Goal: Task Accomplishment & Management: Manage account settings

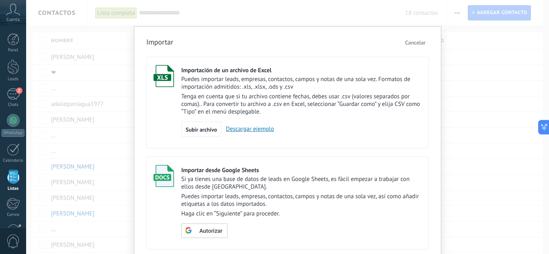
drag, startPoint x: 406, startPoint y: 21, endPoint x: 407, endPoint y: 25, distance: 4.6
click at [406, 22] on div "Importar Cancelar Importación de un archivo de Excel Puedes importar leads, emp…" at bounding box center [287, 127] width 523 height 254
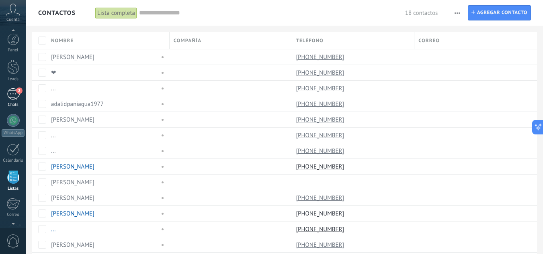
scroll to position [50, 0]
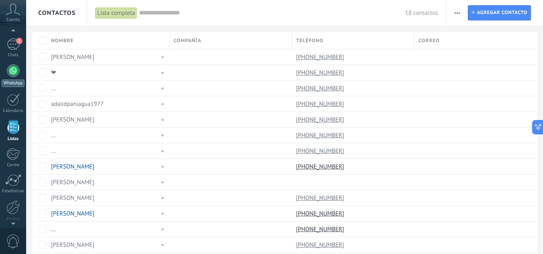
click at [12, 68] on div at bounding box center [13, 70] width 13 height 13
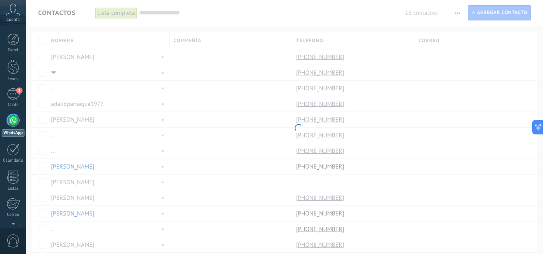
click at [13, 84] on div "Panel Leads 2 Chats WhatsApp Clientes" at bounding box center [13, 170] width 26 height 275
click at [13, 89] on div "2" at bounding box center [13, 94] width 13 height 12
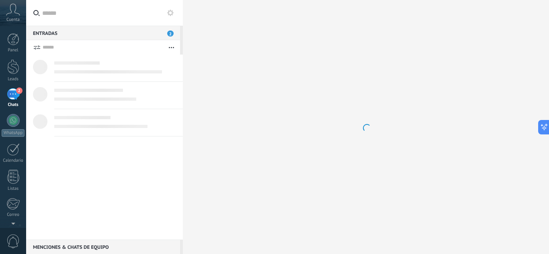
click at [13, 89] on div "2" at bounding box center [13, 94] width 13 height 12
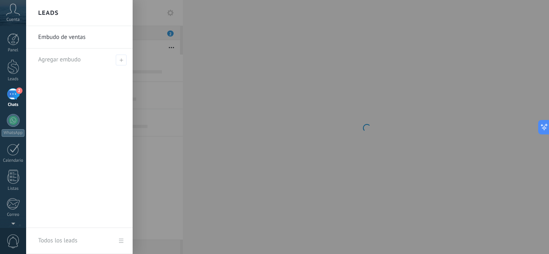
click at [13, 89] on div "2" at bounding box center [13, 94] width 13 height 12
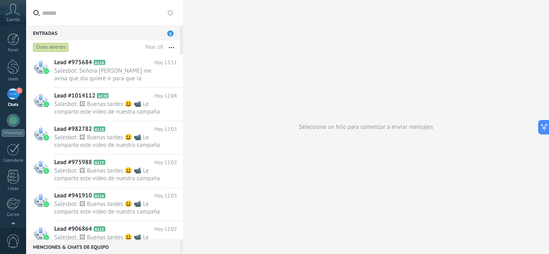
click at [6, 96] on link "2 Chats" at bounding box center [13, 97] width 26 height 19
click at [8, 95] on div "2" at bounding box center [13, 94] width 13 height 12
click at [11, 92] on div "2" at bounding box center [13, 94] width 13 height 12
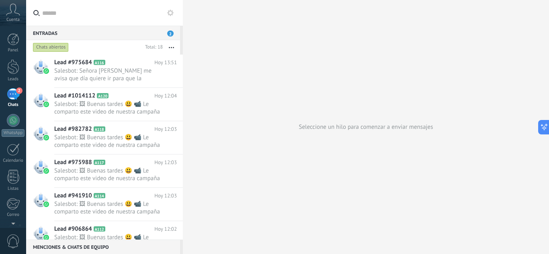
drag, startPoint x: 11, startPoint y: 92, endPoint x: 10, endPoint y: 88, distance: 4.4
click at [11, 92] on div "2" at bounding box center [13, 94] width 13 height 12
click at [8, 67] on div at bounding box center [13, 66] width 12 height 15
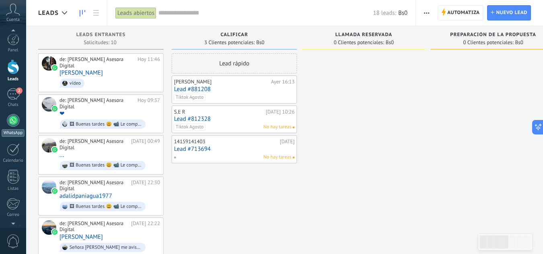
scroll to position [40, 0]
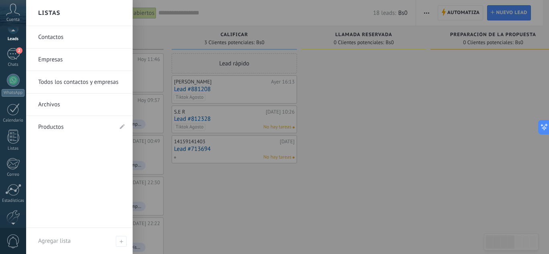
click at [51, 35] on link "Contactos" at bounding box center [81, 37] width 86 height 22
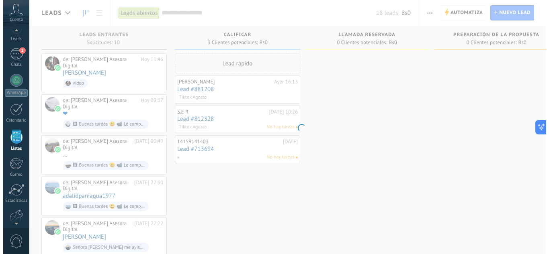
scroll to position [50, 0]
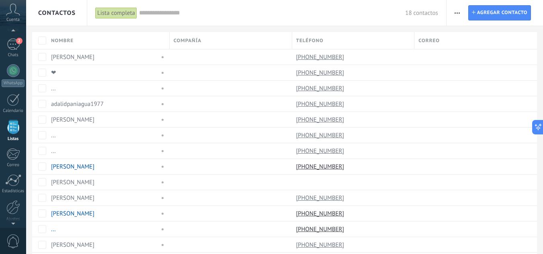
click at [456, 14] on span "button" at bounding box center [456, 12] width 5 height 15
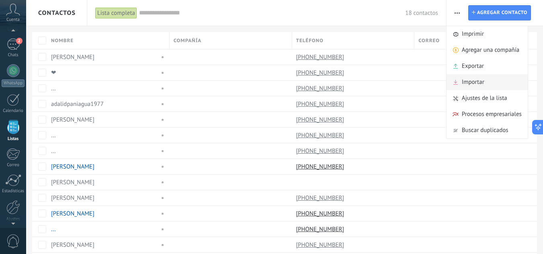
click at [480, 80] on span "Importar" at bounding box center [472, 82] width 22 height 16
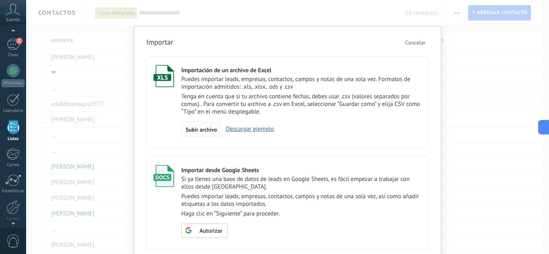
click at [195, 131] on span "Subir archivo" at bounding box center [201, 130] width 31 height 6
click at [0, 0] on input "Importación de un archivo de Excel Puedes importar leads, empresas, contactos, …" at bounding box center [0, 0] width 0 height 0
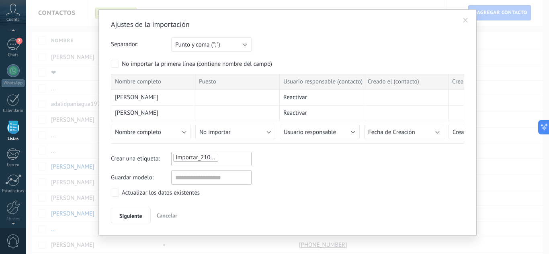
scroll to position [24, 0]
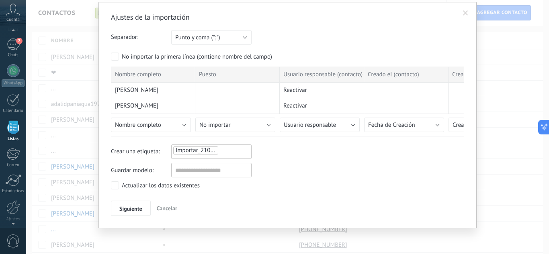
click at [208, 150] on span "Importar_21082025_1411" at bounding box center [209, 151] width 67 height 8
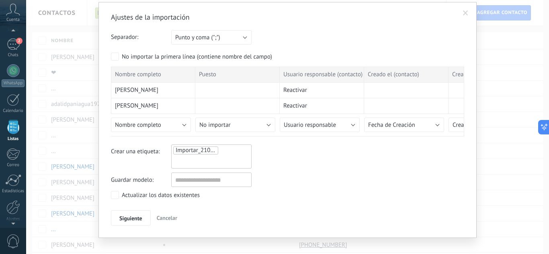
click at [280, 157] on div "Crear una etiqueta: Importar_21082025_1411" at bounding box center [287, 157] width 353 height 24
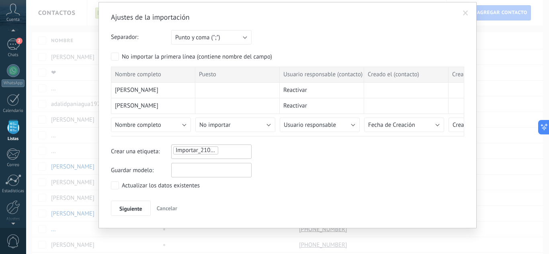
click at [201, 170] on input "text" at bounding box center [211, 170] width 80 height 14
click at [276, 181] on div "Ajustes de la importación Separador: Punto y coma (";") Coma (",") Tabulación (…" at bounding box center [287, 114] width 353 height 204
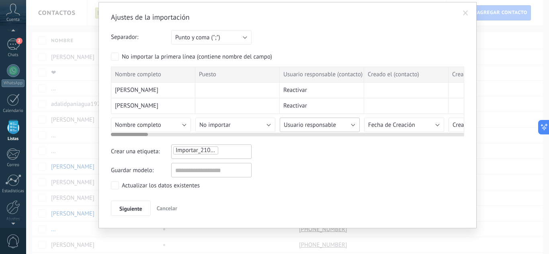
click at [349, 125] on button "Usuario responsable" at bounding box center [320, 125] width 80 height 14
drag, startPoint x: 401, startPoint y: 135, endPoint x: 439, endPoint y: 135, distance: 37.8
click at [439, 135] on div at bounding box center [287, 133] width 353 height 6
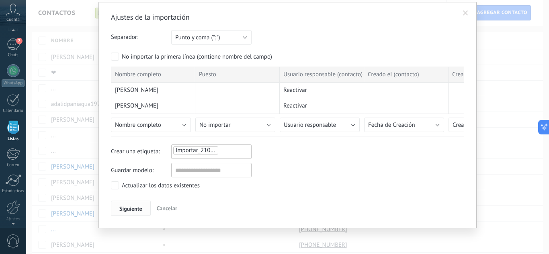
click at [120, 206] on span "Siguiente" at bounding box center [130, 209] width 23 height 6
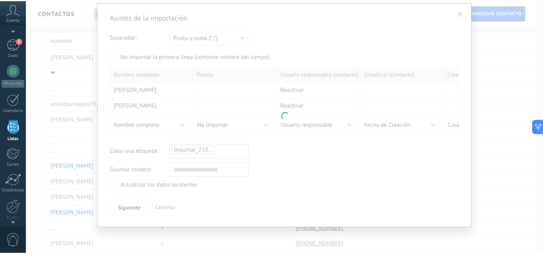
scroll to position [0, 0]
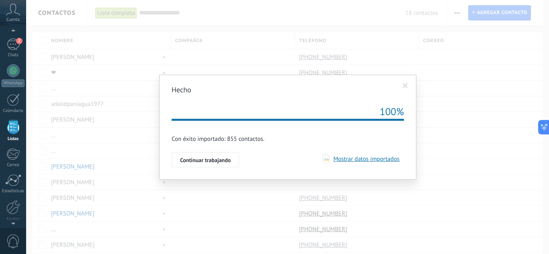
click at [380, 160] on span "Mostrar datos importados" at bounding box center [364, 159] width 69 height 8
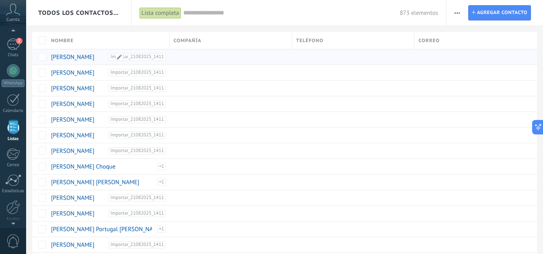
click at [73, 55] on link "[PERSON_NAME]" at bounding box center [72, 57] width 43 height 8
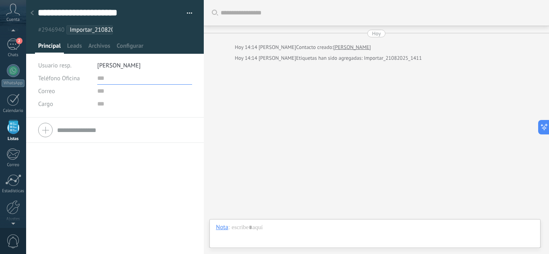
click at [104, 76] on input "text" at bounding box center [144, 78] width 95 height 13
click at [74, 79] on span "Teléfono Oficina" at bounding box center [59, 79] width 42 height 8
click at [65, 94] on span "Ofic. directo" at bounding box center [56, 92] width 55 height 8
click at [64, 79] on span "Ofic. directo" at bounding box center [53, 79] width 31 height 8
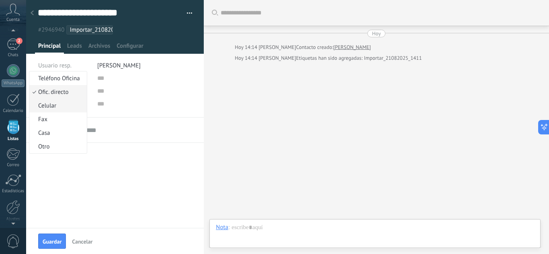
click at [56, 107] on span "Celular" at bounding box center [56, 106] width 55 height 8
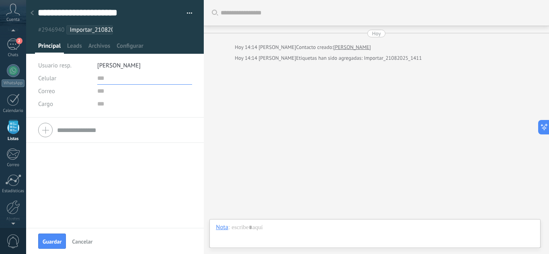
click at [97, 80] on input "text" at bounding box center [144, 78] width 95 height 13
click at [104, 78] on input "text" at bounding box center [144, 78] width 95 height 13
click at [74, 47] on span "Leads" at bounding box center [74, 48] width 15 height 12
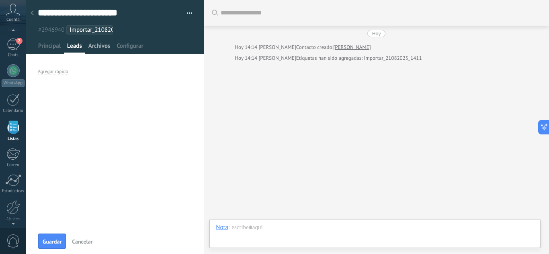
click at [99, 46] on span "Archivos" at bounding box center [99, 48] width 22 height 12
click at [129, 47] on span "Configurar" at bounding box center [129, 48] width 27 height 12
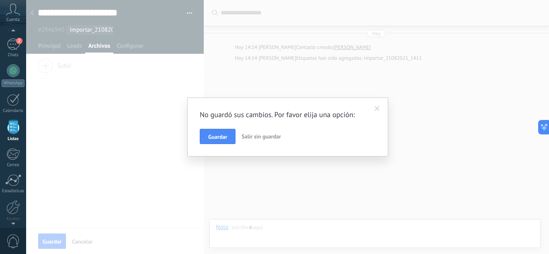
click at [262, 142] on button "Salir sin guardar" at bounding box center [261, 136] width 46 height 15
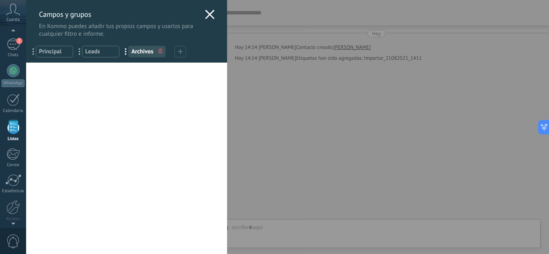
click at [206, 16] on use at bounding box center [209, 14] width 9 height 9
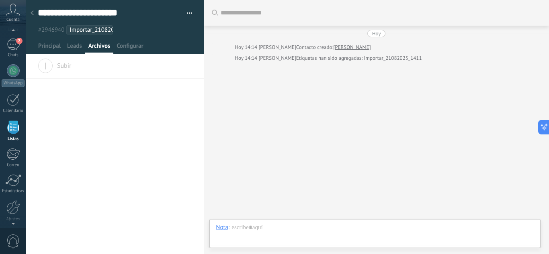
click at [31, 17] on div at bounding box center [32, 14] width 11 height 16
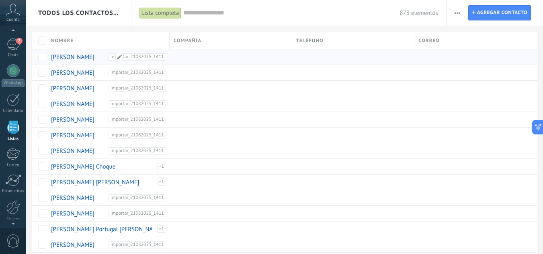
click at [161, 57] on div "Importar_21082025_1411" at bounding box center [138, 56] width 56 height 7
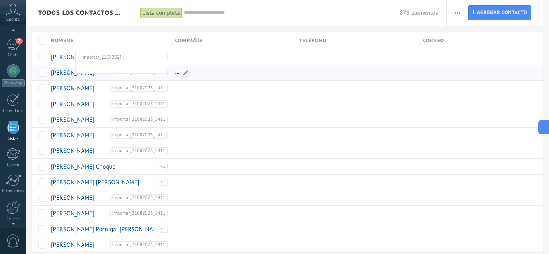
click at [195, 68] on div at bounding box center [231, 72] width 120 height 15
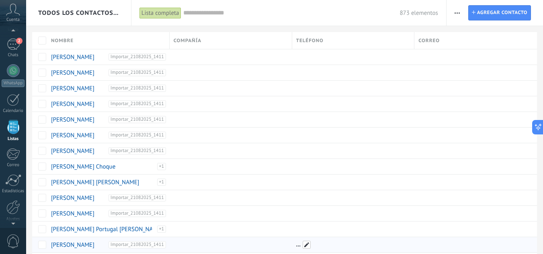
click at [305, 245] on span at bounding box center [306, 245] width 8 height 8
click at [308, 232] on span at bounding box center [306, 229] width 8 height 8
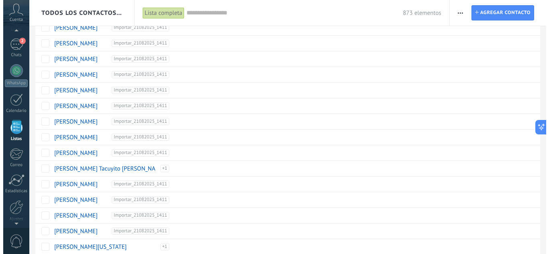
scroll to position [604, 0]
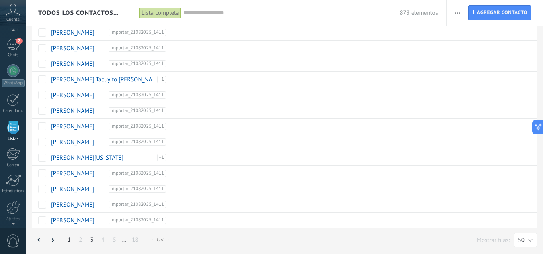
click at [87, 240] on link "3" at bounding box center [91, 240] width 11 height 16
click at [113, 241] on link "5" at bounding box center [114, 240] width 11 height 16
click at [145, 78] on span "Importar_21082025_1411" at bounding box center [136, 79] width 57 height 7
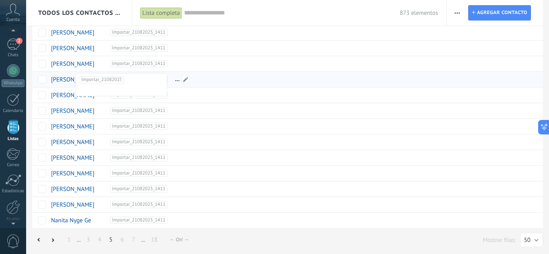
click at [209, 80] on div at bounding box center [231, 79] width 120 height 15
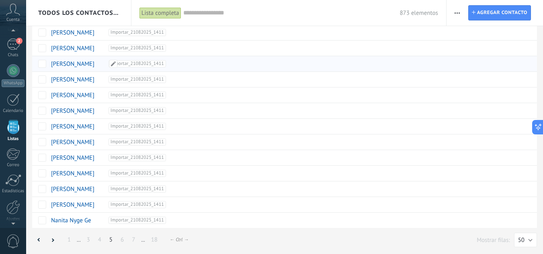
click at [160, 64] on div "Importar_21082025_1411" at bounding box center [138, 63] width 56 height 7
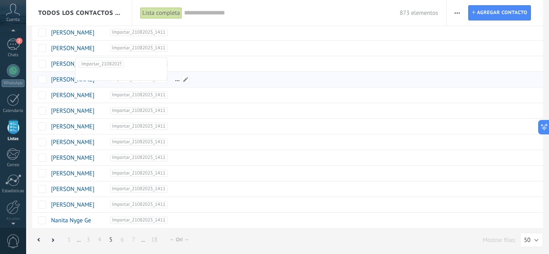
click at [222, 80] on div at bounding box center [231, 79] width 120 height 15
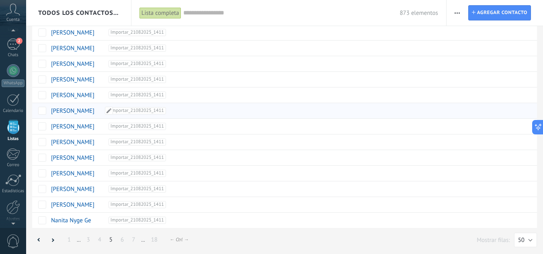
click at [84, 110] on link "[PERSON_NAME]" at bounding box center [72, 111] width 43 height 8
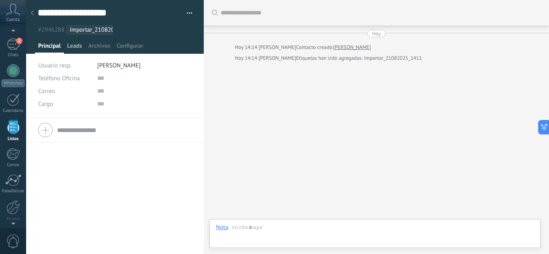
click at [80, 48] on span "Leads" at bounding box center [74, 48] width 15 height 12
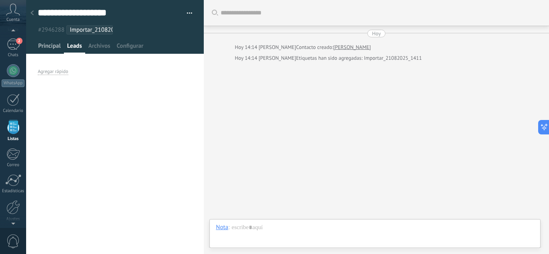
click at [49, 47] on span "Principal" at bounding box center [49, 48] width 22 height 12
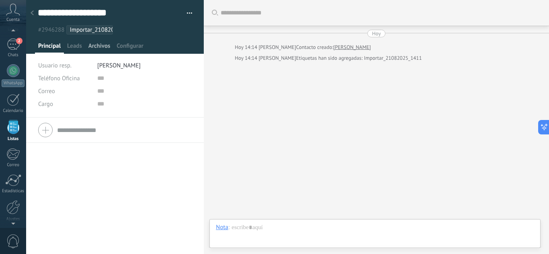
click at [94, 46] on span "Archivos" at bounding box center [99, 48] width 22 height 12
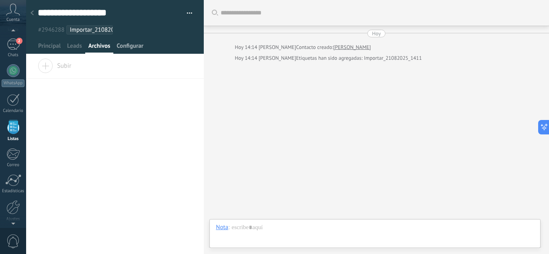
click at [118, 44] on span "Configurar" at bounding box center [129, 48] width 27 height 12
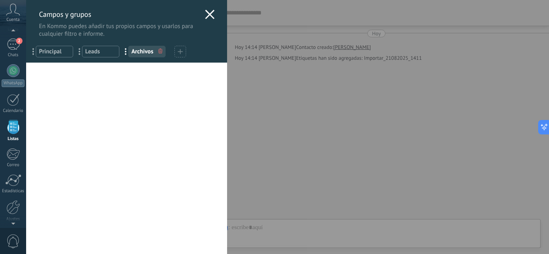
click at [209, 16] on use at bounding box center [209, 14] width 9 height 9
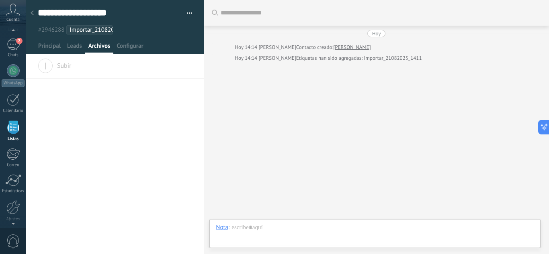
click at [33, 10] on div at bounding box center [32, 14] width 11 height 16
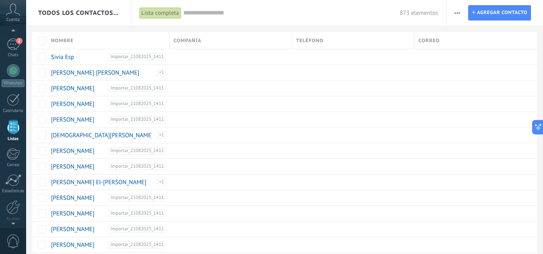
click at [458, 16] on span "button" at bounding box center [456, 12] width 5 height 15
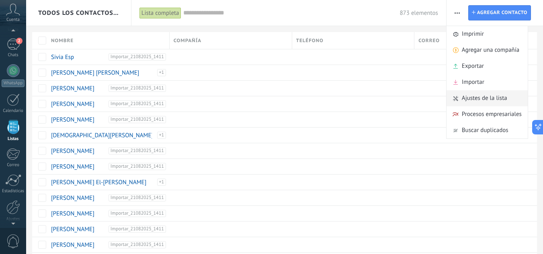
click at [465, 102] on span "Ajustes de la lista" at bounding box center [483, 98] width 45 height 16
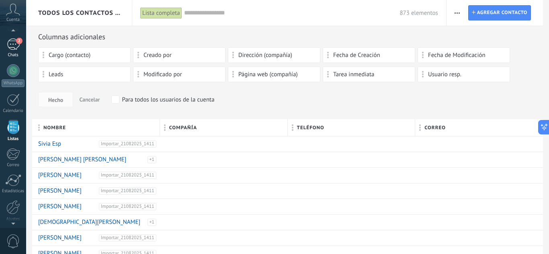
click at [12, 43] on div "2" at bounding box center [13, 45] width 13 height 12
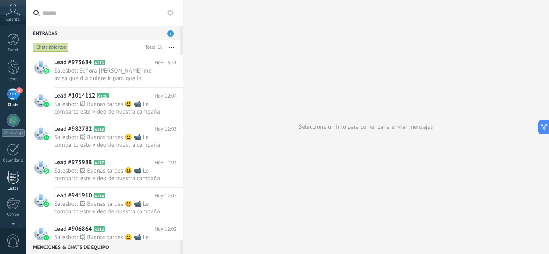
click at [12, 174] on div at bounding box center [13, 177] width 12 height 14
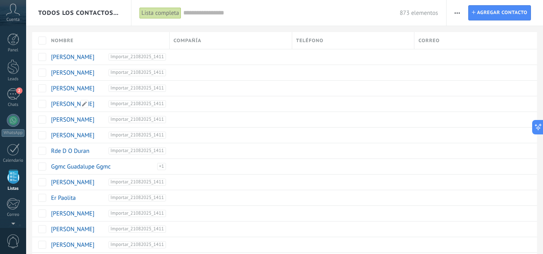
scroll to position [50, 0]
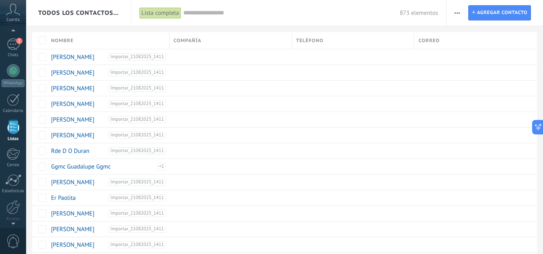
click at [458, 10] on span "button" at bounding box center [456, 12] width 5 height 15
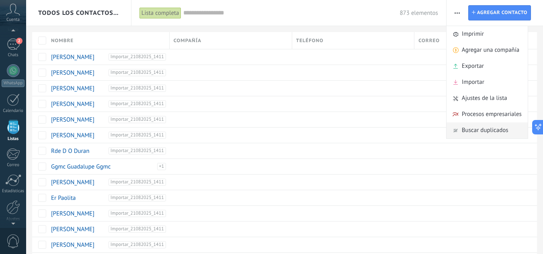
click at [465, 134] on span "Buscar duplicados" at bounding box center [484, 130] width 47 height 16
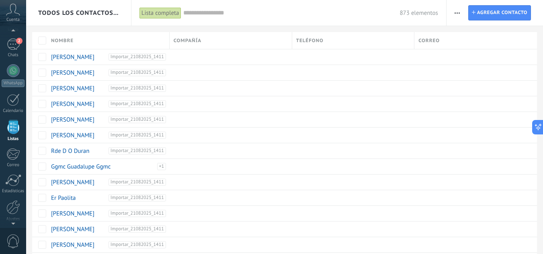
click at [166, 12] on div "Lista completa" at bounding box center [160, 13] width 42 height 12
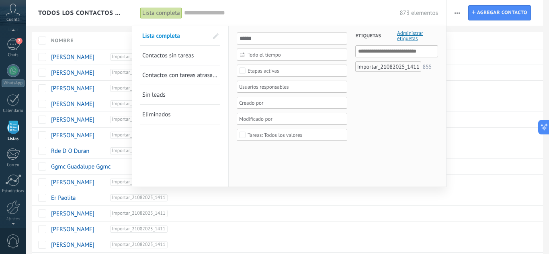
click at [406, 67] on div "Importar_21082025_1411" at bounding box center [387, 66] width 65 height 10
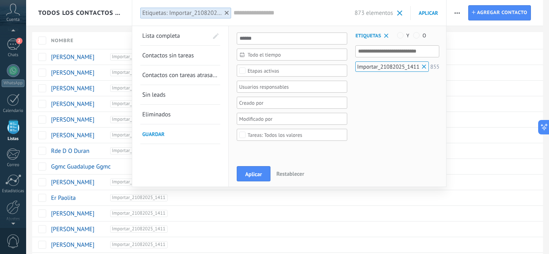
click at [425, 16] on span "Aplicar" at bounding box center [428, 13] width 19 height 7
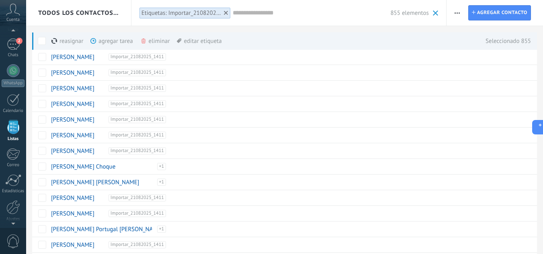
click at [157, 43] on div "eliminar màs" at bounding box center [168, 41] width 57 height 18
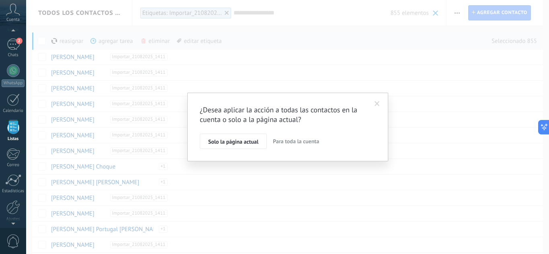
click at [287, 144] on span "Para toda la cuenta" at bounding box center [296, 141] width 46 height 7
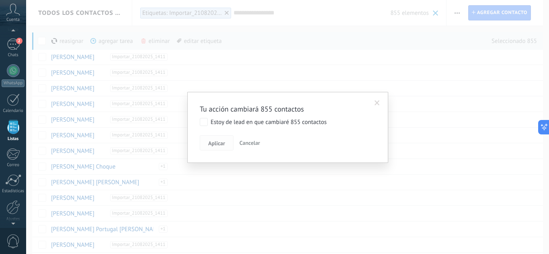
click at [212, 147] on button "Aplicar" at bounding box center [217, 142] width 34 height 15
click at [215, 143] on span "Aplicar" at bounding box center [216, 144] width 17 height 6
click at [210, 122] on label "Estoy de lead en que cambiaré 855 contactos" at bounding box center [263, 122] width 127 height 8
click at [213, 137] on button "Aplicar" at bounding box center [217, 142] width 34 height 15
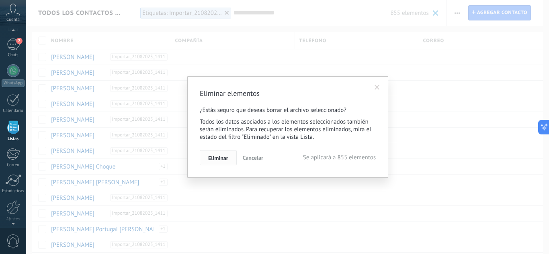
click at [216, 158] on span "Eliminar" at bounding box center [218, 158] width 20 height 6
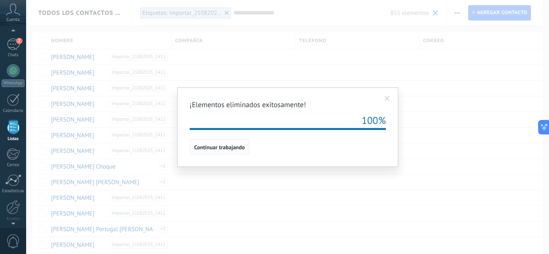
click at [225, 145] on span "Continuar trabajando" at bounding box center [219, 148] width 51 height 6
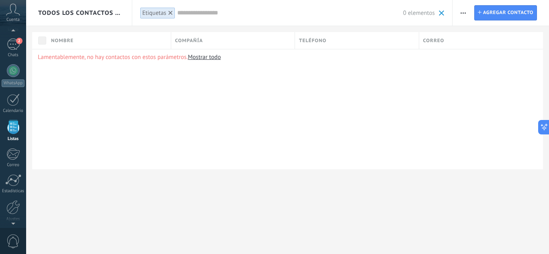
click at [170, 10] on div at bounding box center [170, 12] width 7 height 7
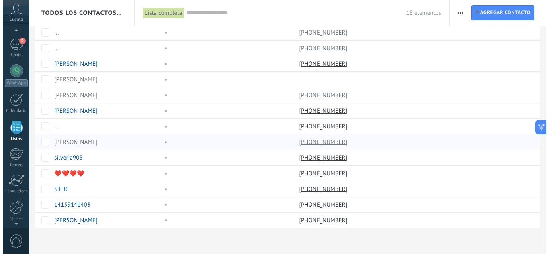
scroll to position [63, 0]
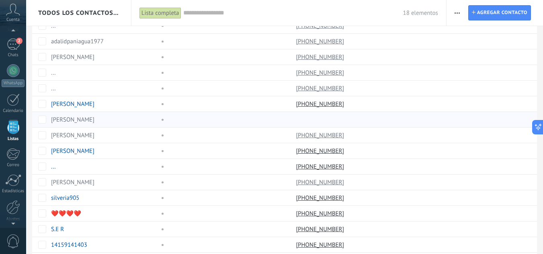
click at [94, 118] on link "[PERSON_NAME]" at bounding box center [72, 120] width 43 height 8
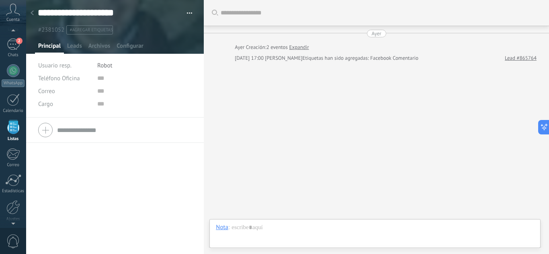
click at [294, 46] on link "Expandir" at bounding box center [299, 47] width 20 height 8
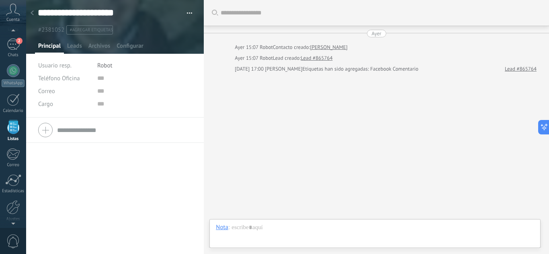
click at [33, 13] on icon at bounding box center [32, 12] width 3 height 5
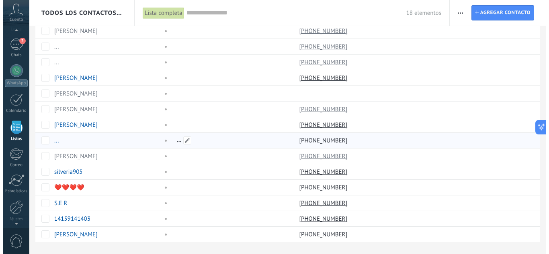
scroll to position [103, 0]
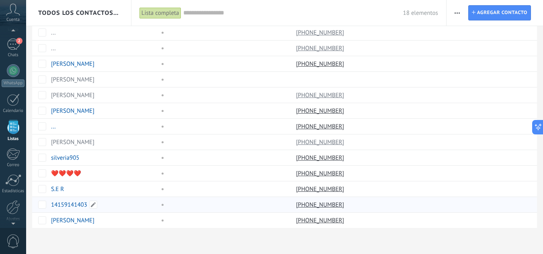
click at [64, 204] on link "14159141403" at bounding box center [69, 205] width 36 height 8
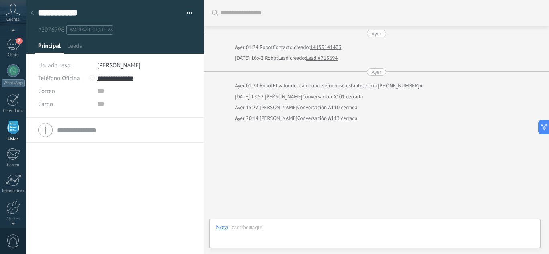
scroll to position [8, 0]
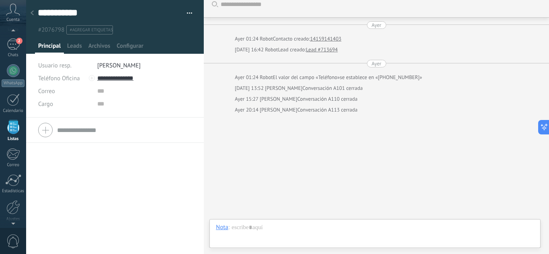
click at [315, 89] on div "Conversación A101 cerrada" at bounding box center [332, 88] width 60 height 8
click at [34, 12] on div at bounding box center [32, 14] width 11 height 16
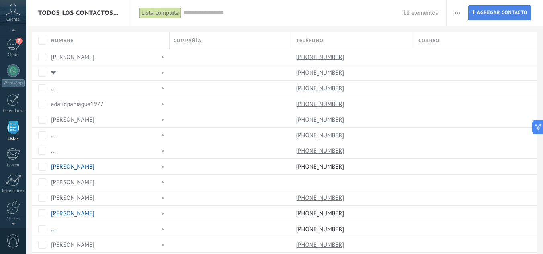
click at [511, 14] on span "Agregar contacto" at bounding box center [502, 13] width 50 height 14
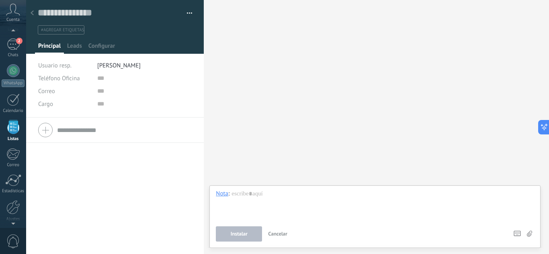
click at [35, 14] on div at bounding box center [32, 14] width 11 height 16
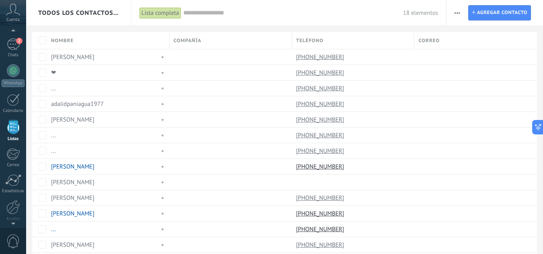
click at [456, 15] on span "button" at bounding box center [456, 12] width 5 height 15
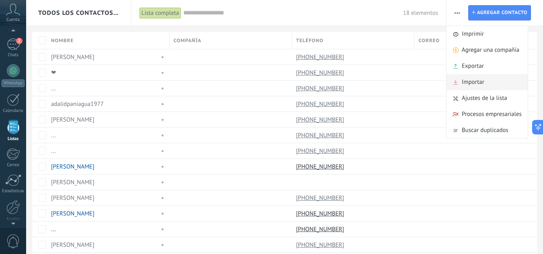
click at [482, 81] on span "Importar" at bounding box center [472, 82] width 22 height 16
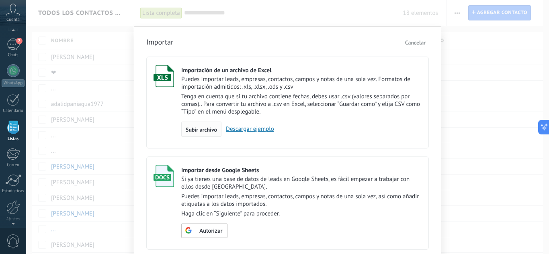
click at [188, 135] on div "Subir archivo" at bounding box center [201, 129] width 40 height 15
click at [0, 0] on input "Importación de un archivo de Excel Puedes importar leads, empresas, contactos, …" at bounding box center [0, 0] width 0 height 0
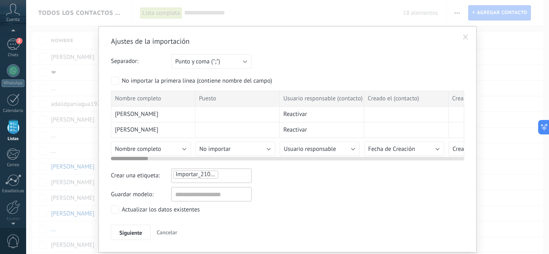
drag, startPoint x: 239, startPoint y: 159, endPoint x: 267, endPoint y: 160, distance: 27.3
click at [267, 160] on div at bounding box center [287, 157] width 353 height 6
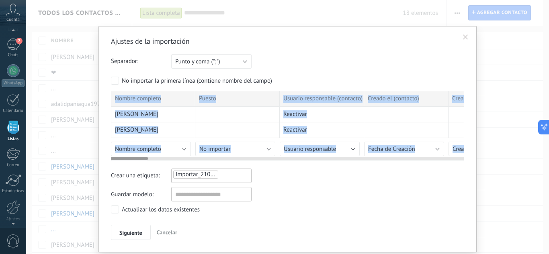
drag, startPoint x: 267, startPoint y: 160, endPoint x: 294, endPoint y: 161, distance: 27.3
click at [294, 161] on div "Nombre completo Puesto Usuario responsable (contacto) Creado el (contacto) Crea…" at bounding box center [287, 126] width 353 height 70
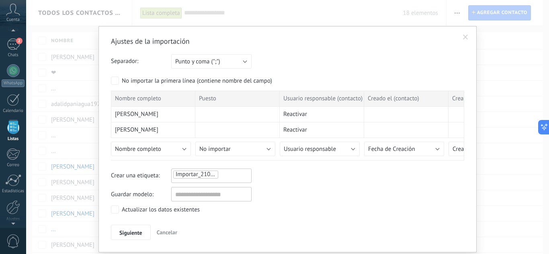
click at [351, 164] on div "Ajustes de la importación Separador: Punto y coma (";") Coma (",") Tabulación (…" at bounding box center [287, 139] width 353 height 204
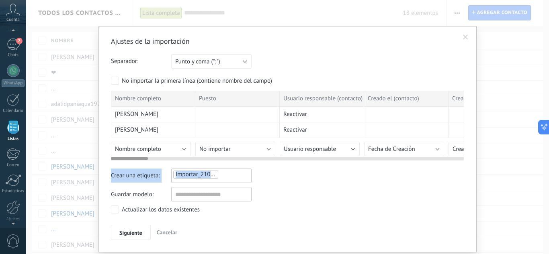
click at [351, 160] on div "Ajustes de la importación Separador: Punto y coma (";") Coma (",") Tabulación (…" at bounding box center [287, 139] width 353 height 204
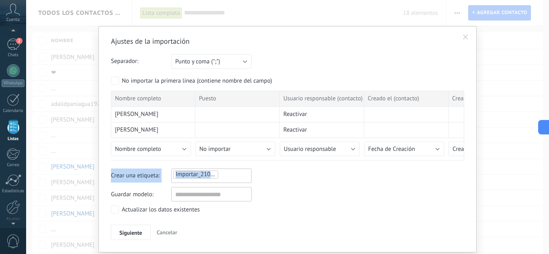
click at [333, 161] on div "Ajustes de la importación Separador: Punto y coma (";") Coma (",") Tabulación (…" at bounding box center [287, 139] width 353 height 204
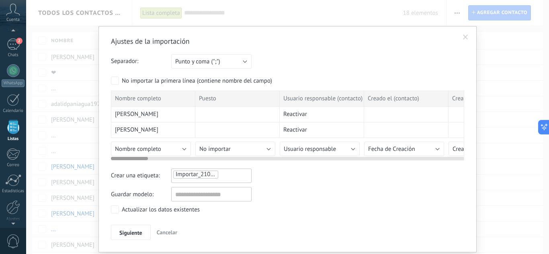
click at [328, 159] on div at bounding box center [287, 157] width 353 height 6
drag, startPoint x: 327, startPoint y: 159, endPoint x: 341, endPoint y: 159, distance: 14.5
click at [341, 159] on div at bounding box center [287, 157] width 353 height 6
drag, startPoint x: 342, startPoint y: 160, endPoint x: 282, endPoint y: 159, distance: 60.3
click at [292, 159] on div at bounding box center [287, 157] width 353 height 6
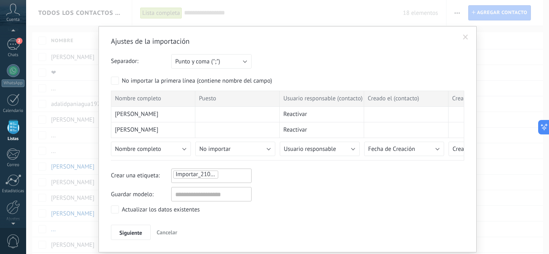
click at [318, 183] on div "Crear una etiqueta: Importar_21082025_1417" at bounding box center [287, 176] width 353 height 14
click at [157, 148] on span "Nombre completo" at bounding box center [138, 149] width 46 height 8
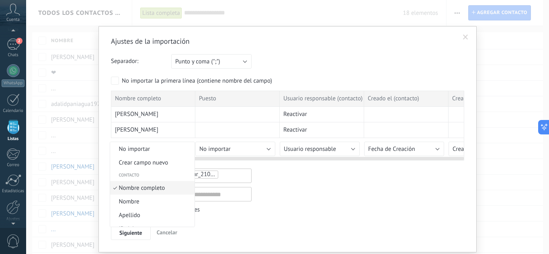
scroll to position [4, 0]
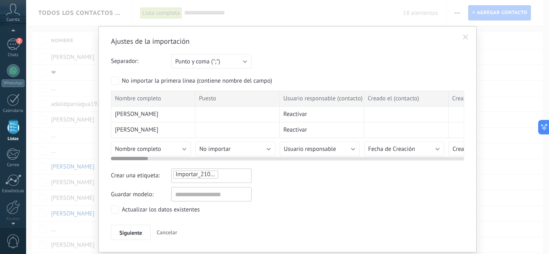
click at [152, 116] on span "[PERSON_NAME]" at bounding box center [136, 114] width 43 height 8
click at [152, 114] on span "[PERSON_NAME]" at bounding box center [136, 114] width 43 height 8
click at [140, 132] on span "[PERSON_NAME]" at bounding box center [136, 130] width 43 height 8
click at [174, 151] on button "Nombre completo" at bounding box center [151, 149] width 80 height 14
click at [237, 151] on button "No importar" at bounding box center [235, 149] width 80 height 14
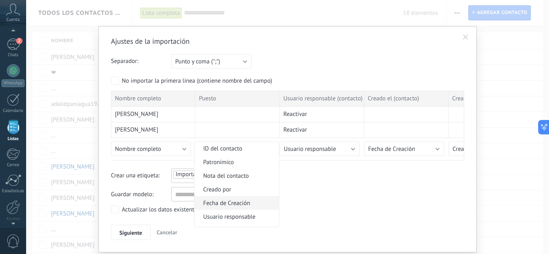
scroll to position [161, 0]
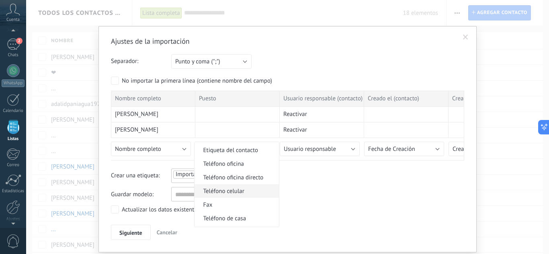
click at [237, 193] on span "Teléfono celular" at bounding box center [235, 192] width 82 height 8
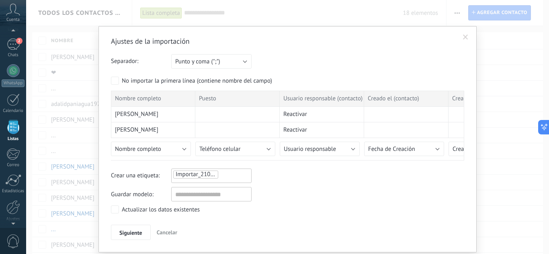
click at [294, 174] on div "Crear una etiqueta: Importar_21082025_1417" at bounding box center [287, 176] width 353 height 14
click at [235, 97] on div "Puesto" at bounding box center [237, 99] width 84 height 16
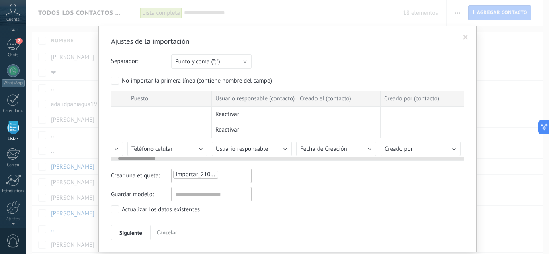
scroll to position [0, 71]
drag, startPoint x: 235, startPoint y: 97, endPoint x: 165, endPoint y: 92, distance: 70.8
click at [165, 92] on div "Puesto" at bounding box center [167, 99] width 84 height 16
click at [167, 149] on span "Teléfono celular" at bounding box center [149, 149] width 41 height 8
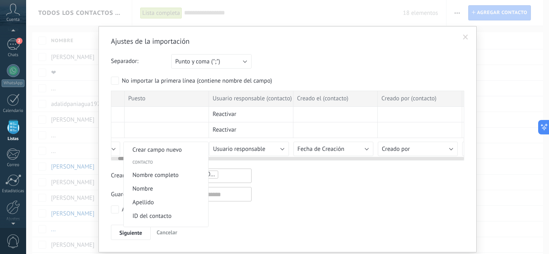
scroll to position [0, 0]
click at [167, 150] on span "No importar" at bounding box center [165, 149] width 82 height 8
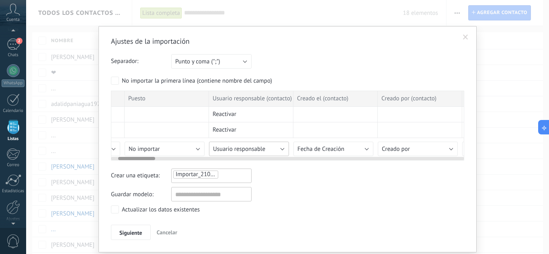
click at [272, 149] on button "Usuario responsable" at bounding box center [249, 149] width 80 height 14
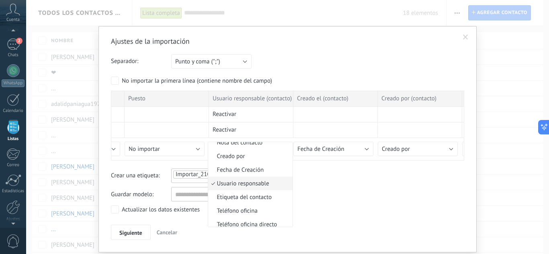
drag, startPoint x: 347, startPoint y: 183, endPoint x: 341, endPoint y: 166, distance: 17.7
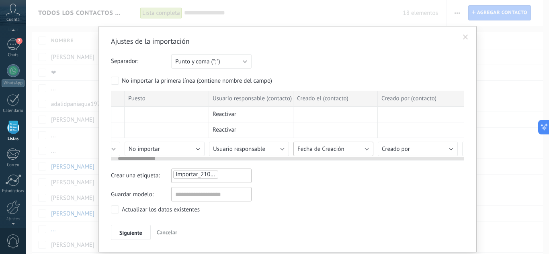
click at [347, 149] on button "Fecha de Creación" at bounding box center [333, 149] width 80 height 14
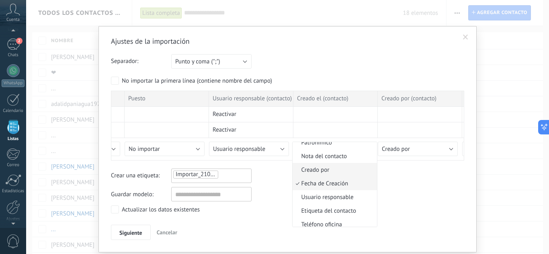
scroll to position [0, 0]
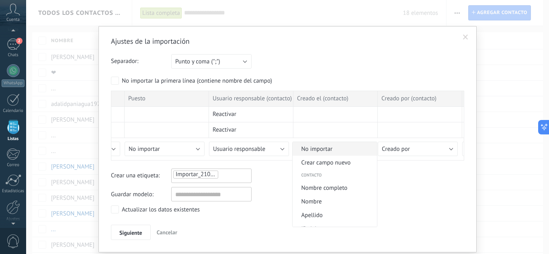
click at [333, 151] on span "No importar" at bounding box center [333, 149] width 82 height 8
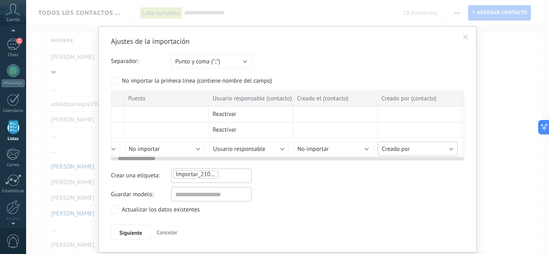
click at [414, 150] on button "Creado por" at bounding box center [418, 149] width 80 height 14
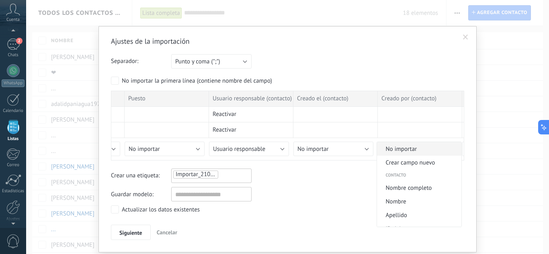
click at [413, 155] on li "No importar" at bounding box center [419, 149] width 84 height 14
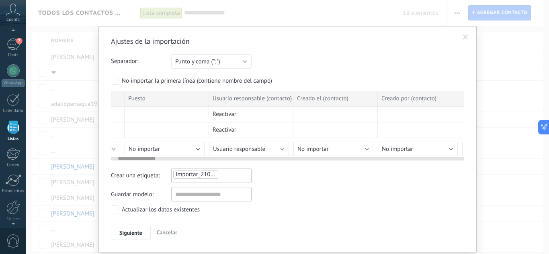
drag, startPoint x: 394, startPoint y: 158, endPoint x: 431, endPoint y: 153, distance: 36.5
click at [429, 159] on div at bounding box center [287, 157] width 353 height 6
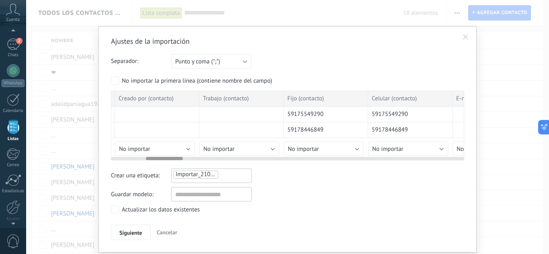
drag, startPoint x: 435, startPoint y: 131, endPoint x: 182, endPoint y: 119, distance: 253.3
click at [309, 151] on span "No importar" at bounding box center [299, 149] width 31 height 8
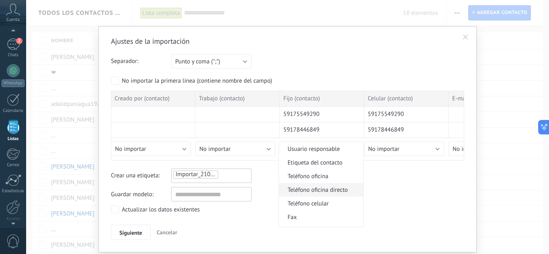
scroll to position [161, 0]
click at [318, 189] on span "Teléfono celular" at bounding box center [320, 192] width 82 height 8
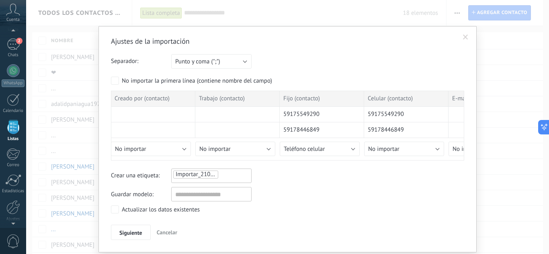
click at [373, 176] on div "Crear una etiqueta: Importar_21082025_1417" at bounding box center [287, 176] width 353 height 14
drag, startPoint x: 341, startPoint y: 157, endPoint x: 327, endPoint y: 155, distance: 15.0
click at [327, 157] on div at bounding box center [287, 157] width 353 height 6
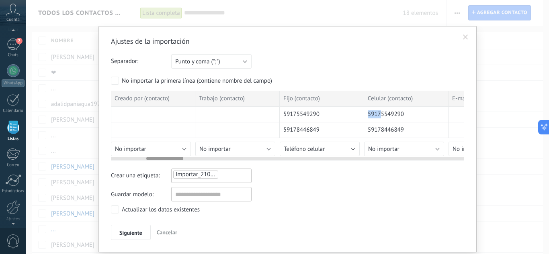
drag, startPoint x: 379, startPoint y: 116, endPoint x: 324, endPoint y: 115, distance: 55.0
click at [349, 146] on button "Teléfono celular" at bounding box center [320, 149] width 80 height 14
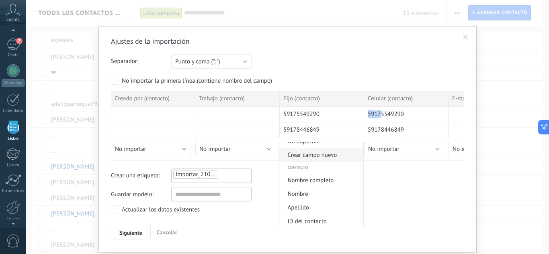
scroll to position [0, 0]
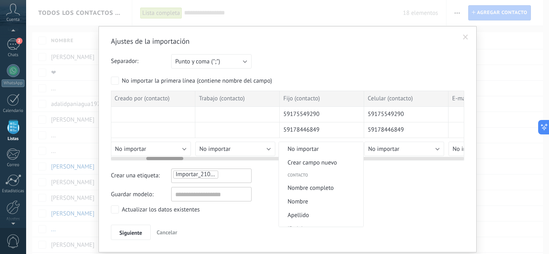
drag, startPoint x: 321, startPoint y: 152, endPoint x: 330, endPoint y: 154, distance: 9.9
click at [321, 152] on span "No importar" at bounding box center [320, 149] width 82 height 8
click at [400, 150] on button "No importar" at bounding box center [404, 149] width 80 height 14
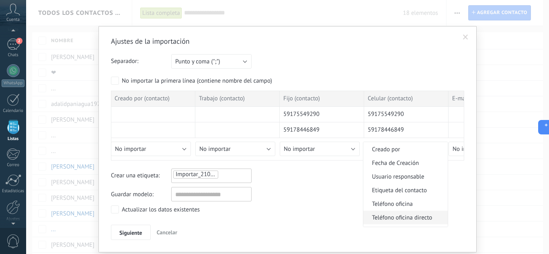
scroll to position [161, 0]
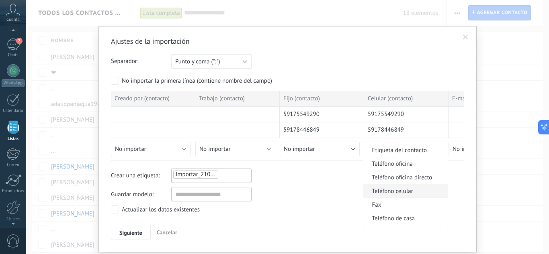
click at [399, 192] on span "Teléfono celular" at bounding box center [404, 192] width 82 height 8
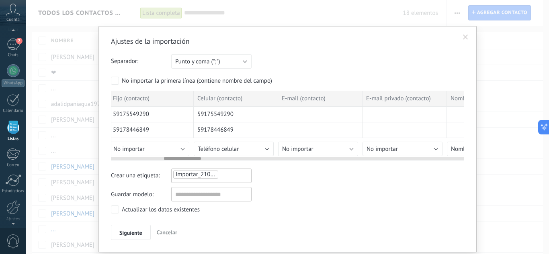
drag, startPoint x: 409, startPoint y: 123, endPoint x: 280, endPoint y: 118, distance: 129.8
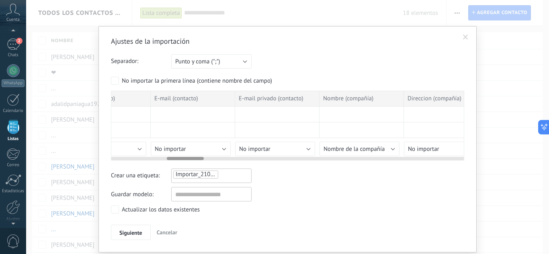
drag, startPoint x: 323, startPoint y: 118, endPoint x: 218, endPoint y: 113, distance: 104.1
click at [193, 113] on div at bounding box center [193, 115] width 84 height 16
drag, startPoint x: 423, startPoint y: 129, endPoint x: 265, endPoint y: 115, distance: 157.6
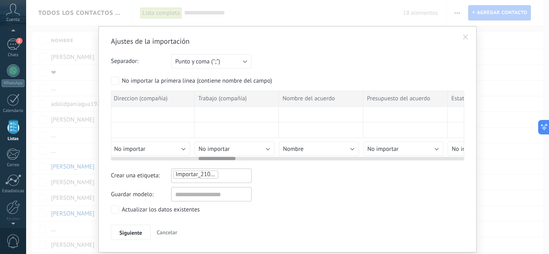
drag, startPoint x: 337, startPoint y: 114, endPoint x: 179, endPoint y: 110, distance: 158.3
click at [194, 110] on div at bounding box center [236, 115] width 84 height 16
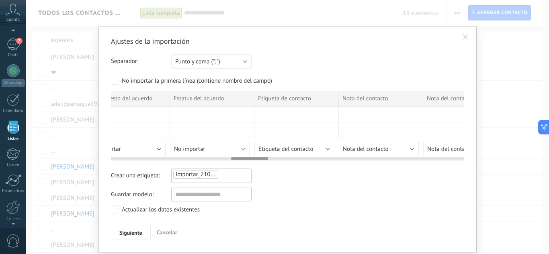
drag, startPoint x: 390, startPoint y: 120, endPoint x: 202, endPoint y: 110, distance: 189.0
click at [174, 108] on div at bounding box center [212, 115] width 84 height 16
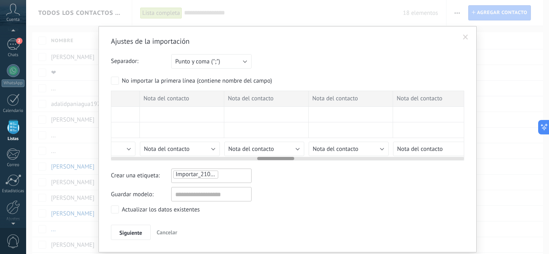
drag, startPoint x: 390, startPoint y: 121, endPoint x: 120, endPoint y: 107, distance: 270.2
click at [108, 107] on div "Ajustes de la importación Separador: Punto y coma (";") Coma (",") Tabulación (…" at bounding box center [287, 139] width 378 height 227
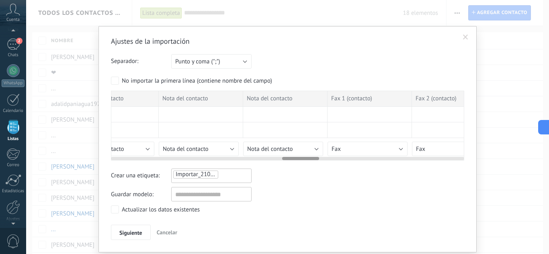
drag, startPoint x: 362, startPoint y: 120, endPoint x: 211, endPoint y: 117, distance: 151.4
click at [210, 116] on div at bounding box center [201, 115] width 84 height 16
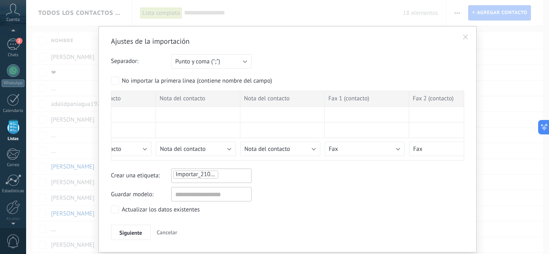
click at [292, 200] on div "Guardar modelo:" at bounding box center [287, 194] width 353 height 14
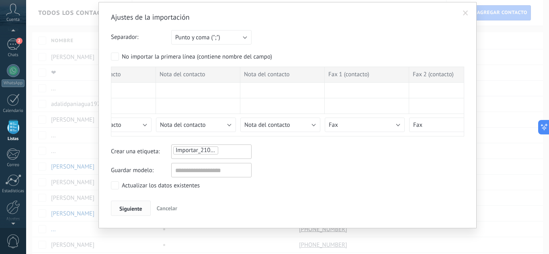
click at [127, 208] on span "Siguiente" at bounding box center [130, 209] width 23 height 6
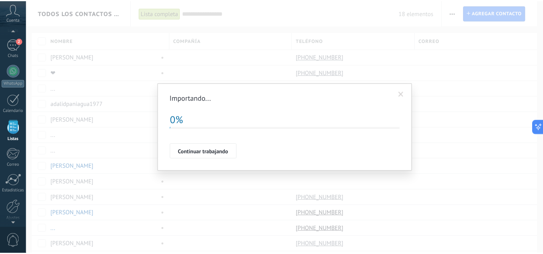
scroll to position [0, 0]
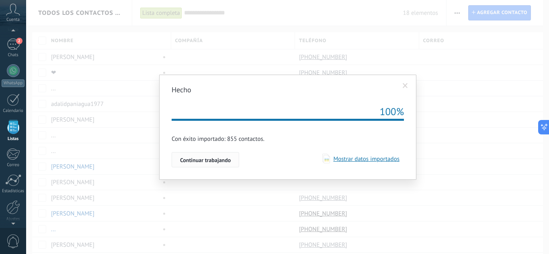
click at [215, 165] on button "Continuar trabajando" at bounding box center [204, 159] width 67 height 15
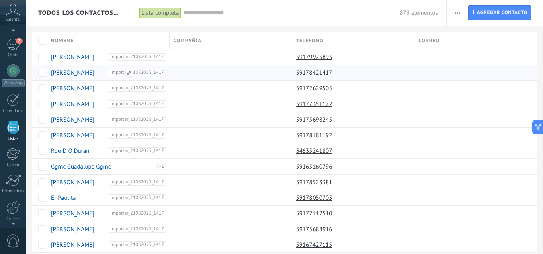
click at [159, 75] on div "Importar_21082025_1417" at bounding box center [138, 72] width 56 height 7
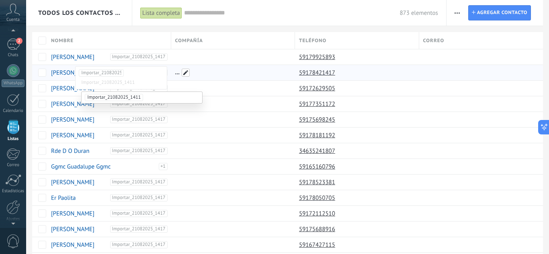
click at [185, 71] on span at bounding box center [186, 73] width 8 height 8
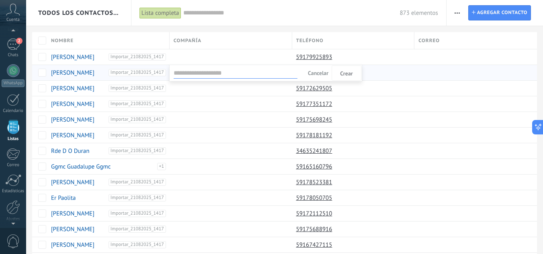
click at [192, 26] on div at bounding box center [271, 13] width 543 height 26
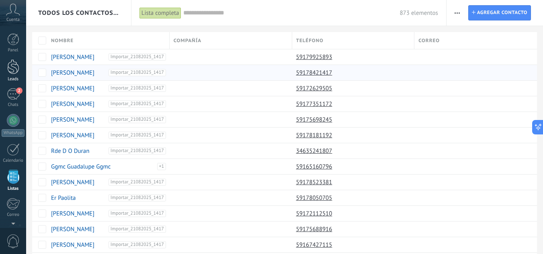
click at [14, 67] on div at bounding box center [13, 66] width 12 height 15
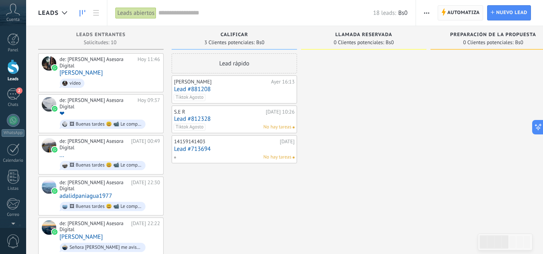
click at [444, 14] on icon at bounding box center [443, 11] width 4 height 7
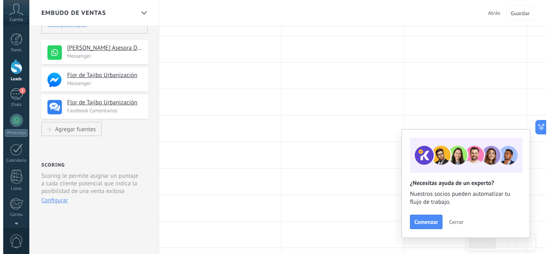
scroll to position [120, 0]
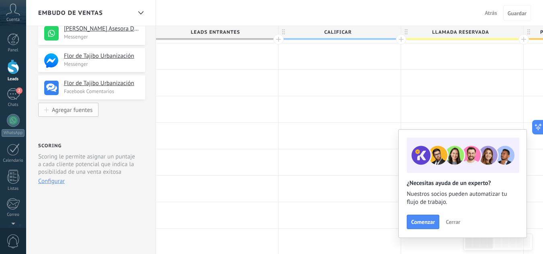
click at [70, 108] on div "Agregar fuentes" at bounding box center [72, 109] width 41 height 7
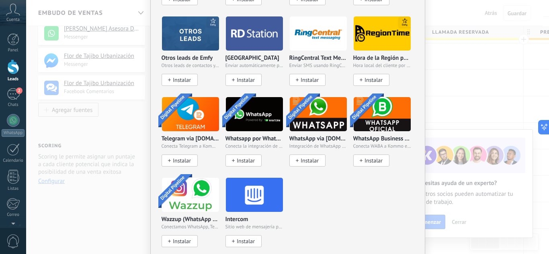
scroll to position [597, 0]
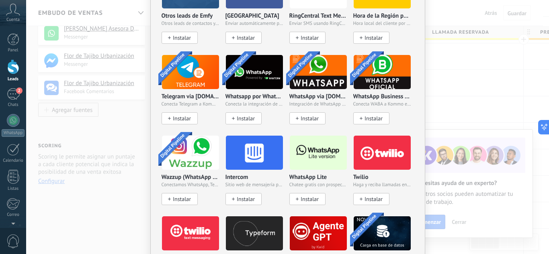
click at [113, 189] on div "No hay resultados Fuentes de leads Agregar fuente Agregar fuentes Agregar fuent…" at bounding box center [287, 127] width 523 height 254
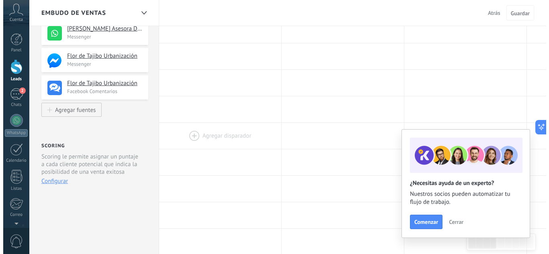
scroll to position [0, 0]
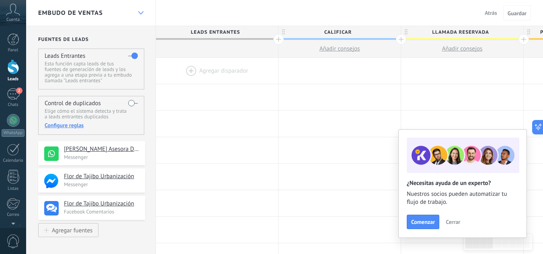
click at [139, 12] on use at bounding box center [140, 12] width 5 height 3
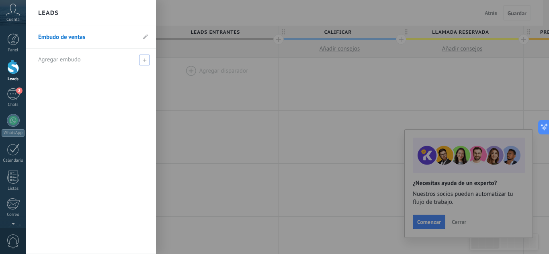
click at [142, 61] on span at bounding box center [144, 60] width 11 height 11
type input "*******"
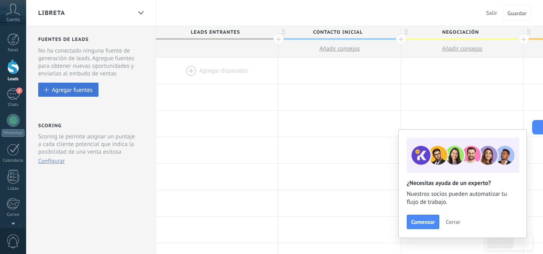
click at [73, 87] on div "Agregar fuentes" at bounding box center [72, 89] width 41 height 7
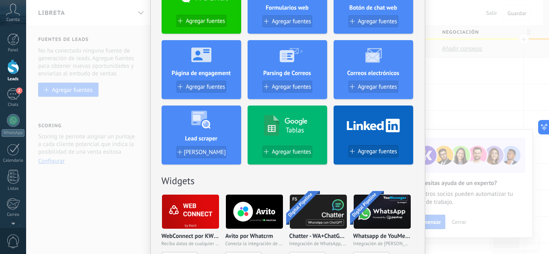
scroll to position [241, 0]
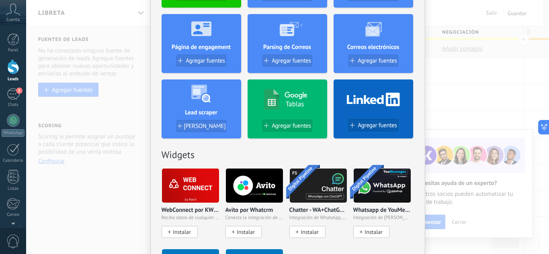
click at [136, 37] on div "No hay resultados Fuentes de leads Agregar fuente Agregar fuentes Agregar fuent…" at bounding box center [287, 127] width 523 height 254
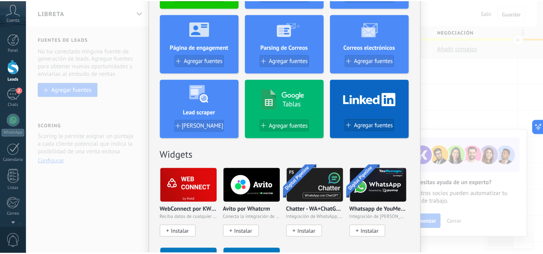
scroll to position [0, 0]
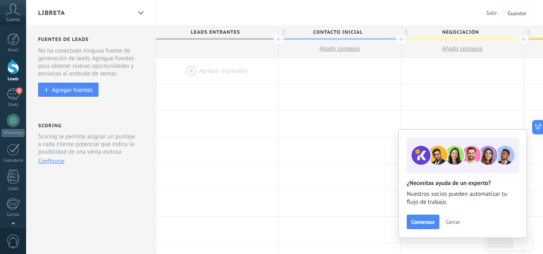
click at [452, 221] on span "Cerrar" at bounding box center [452, 222] width 14 height 6
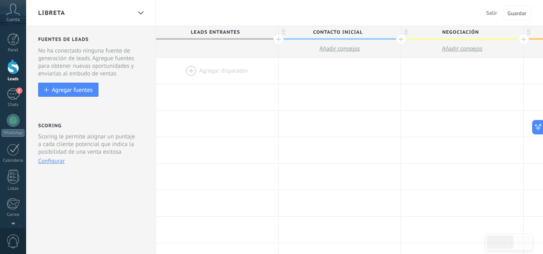
drag, startPoint x: 60, startPoint y: 144, endPoint x: 72, endPoint y: 153, distance: 14.9
click at [72, 153] on p "Scoring le permite asignar un puntaje a cada cliente potencial que indica la po…" at bounding box center [88, 144] width 100 height 23
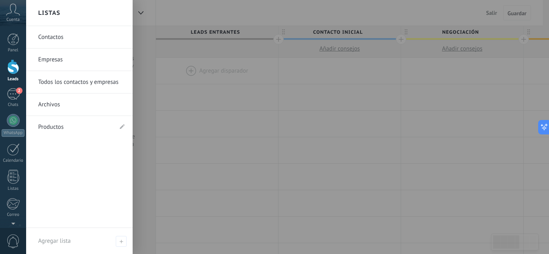
click at [58, 37] on link "Contactos" at bounding box center [81, 37] width 86 height 22
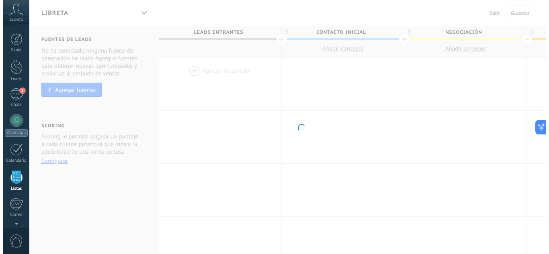
scroll to position [50, 0]
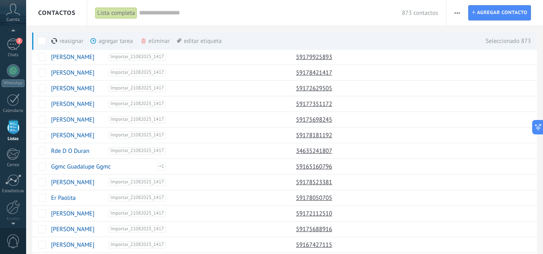
click at [116, 43] on div "agregar tarea màs" at bounding box center [124, 41] width 69 height 18
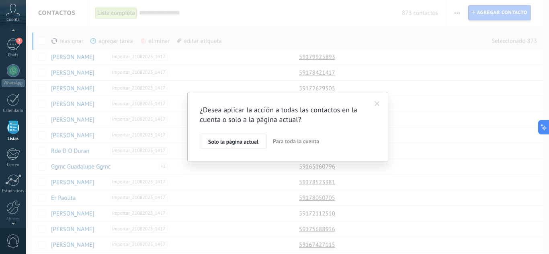
click at [378, 103] on span at bounding box center [376, 104] width 5 height 6
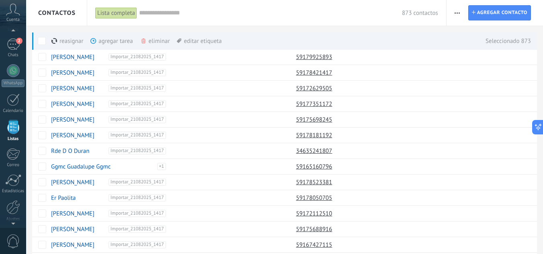
click at [126, 16] on div "Lista completa" at bounding box center [116, 13] width 42 height 12
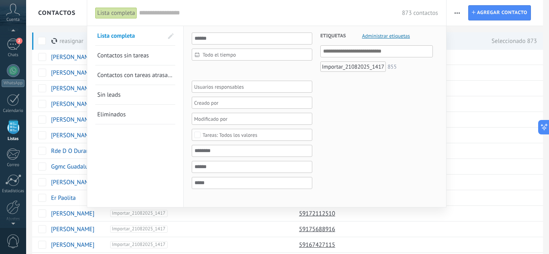
click at [354, 66] on div "Importar_21082025_1417" at bounding box center [352, 66] width 65 height 10
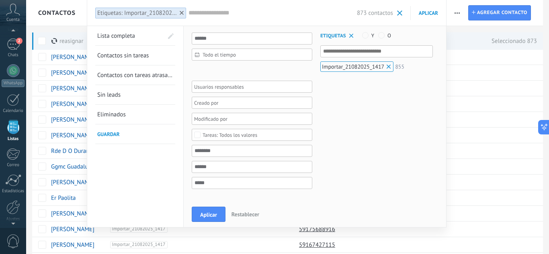
click at [431, 17] on button "Aplicar" at bounding box center [425, 13] width 31 height 14
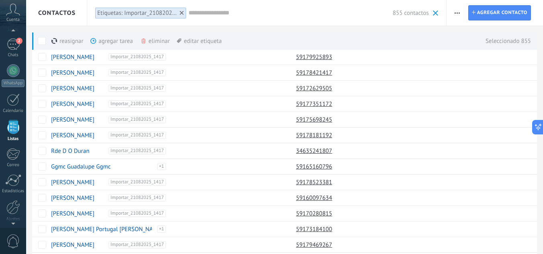
click at [455, 15] on span "button" at bounding box center [456, 12] width 5 height 15
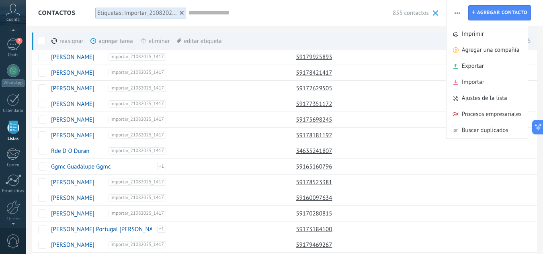
click at [455, 13] on use "button" at bounding box center [456, 12] width 5 height 1
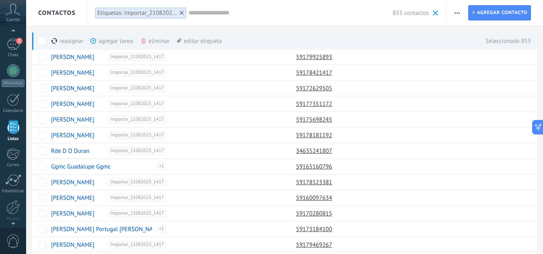
click at [121, 43] on div "agregar tarea màs" at bounding box center [124, 41] width 69 height 18
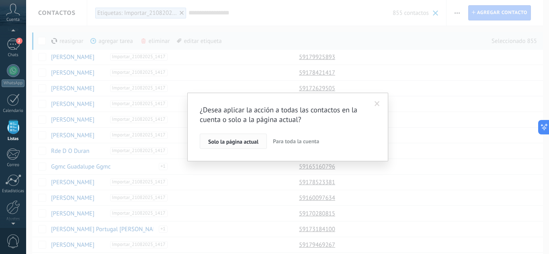
drag, startPoint x: 223, startPoint y: 143, endPoint x: 233, endPoint y: 143, distance: 9.6
click at [233, 143] on span "Solo la página actual" at bounding box center [233, 142] width 50 height 6
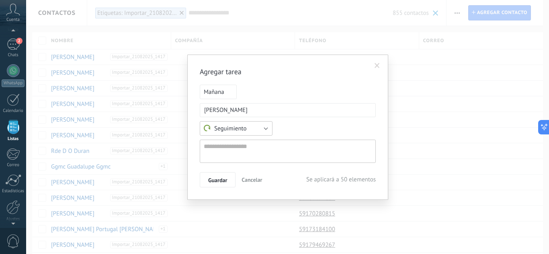
click at [237, 130] on span "Seguimiento" at bounding box center [225, 129] width 43 height 8
click at [292, 150] on textarea at bounding box center [288, 151] width 176 height 23
click at [253, 180] on span "Cancelar" at bounding box center [251, 179] width 20 height 7
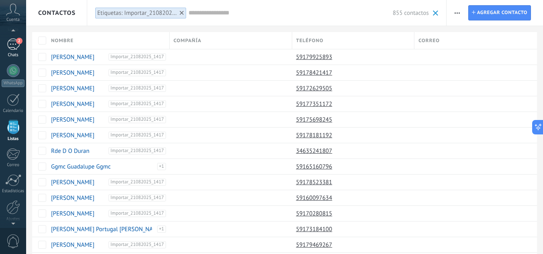
click at [10, 45] on div "2" at bounding box center [13, 45] width 13 height 12
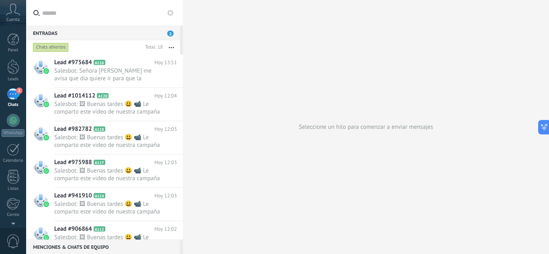
click at [90, 18] on input "text" at bounding box center [109, 13] width 134 height 26
click at [174, 17] on button at bounding box center [170, 13] width 10 height 10
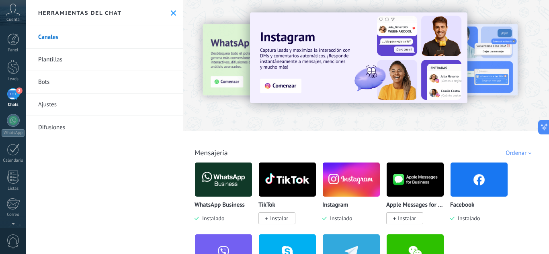
click at [76, 124] on link "Difusiones" at bounding box center [104, 127] width 157 height 22
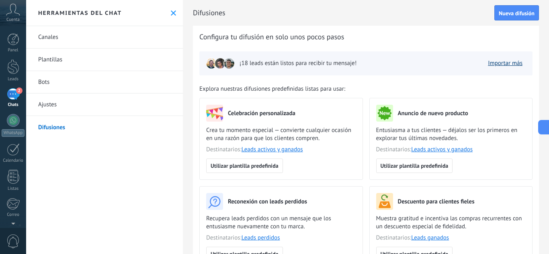
click at [496, 67] on link "Importar más" at bounding box center [505, 63] width 35 height 8
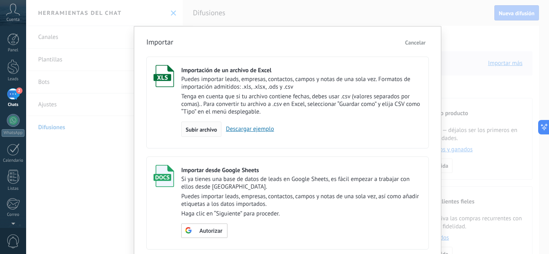
click at [199, 132] on span "Subir archivo" at bounding box center [201, 130] width 31 height 6
click at [0, 0] on input "Importación de un archivo de Excel Puedes importar leads, empresas, contactos, …" at bounding box center [0, 0] width 0 height 0
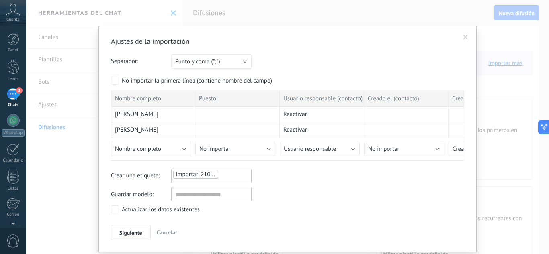
click at [464, 35] on span at bounding box center [465, 38] width 5 height 6
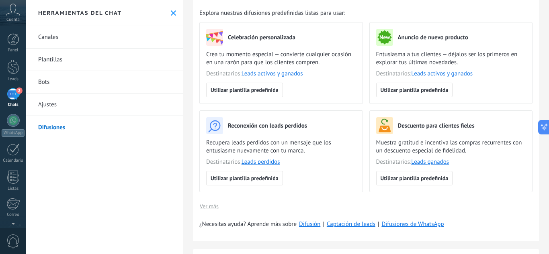
scroll to position [80, 0]
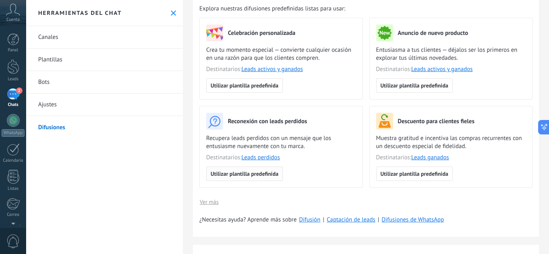
click at [257, 172] on span "Utilizar plantilla predefinida" at bounding box center [244, 174] width 68 height 6
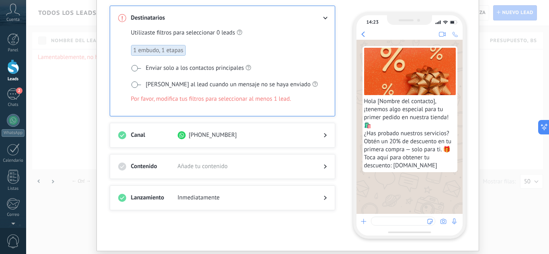
scroll to position [79, 0]
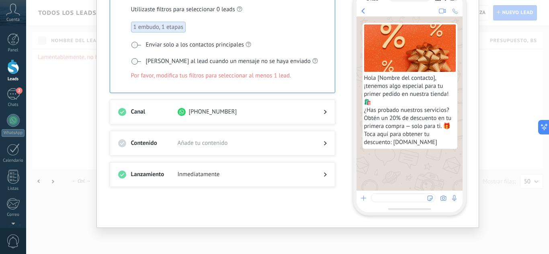
click at [310, 171] on div at bounding box center [318, 175] width 16 height 8
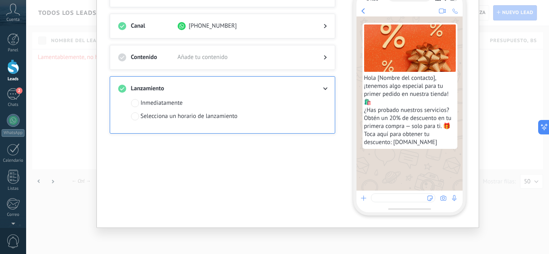
click at [206, 118] on div "Selecciona un horario de lanzamiento" at bounding box center [189, 116] width 97 height 8
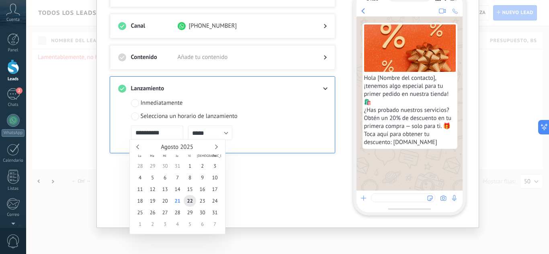
click at [162, 133] on input "**********" at bounding box center [157, 133] width 52 height 14
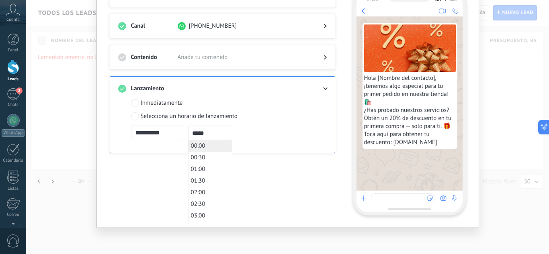
click at [205, 134] on input "*****" at bounding box center [210, 133] width 44 height 14
click at [168, 135] on input "**********" at bounding box center [157, 133] width 52 height 14
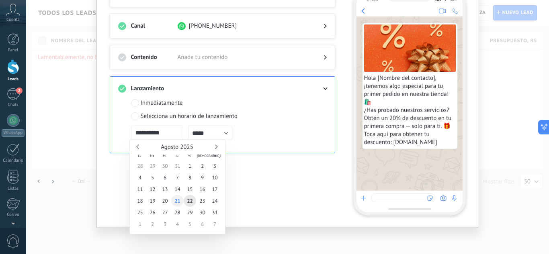
type input "**********"
click at [178, 201] on span "21" at bounding box center [177, 201] width 12 height 12
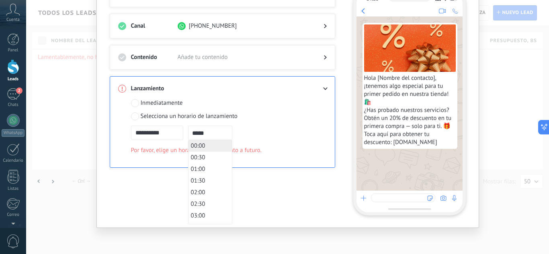
click at [203, 136] on input "*****" at bounding box center [210, 133] width 44 height 14
click at [196, 187] on span "19:00" at bounding box center [198, 187] width 14 height 8
type input "*****"
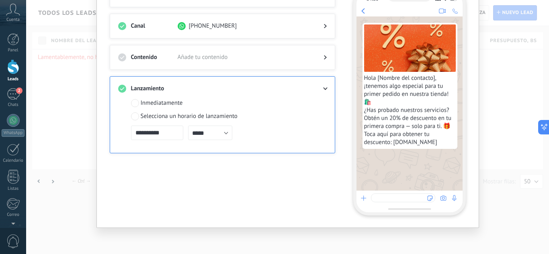
click at [241, 128] on div "**********" at bounding box center [225, 133] width 189 height 14
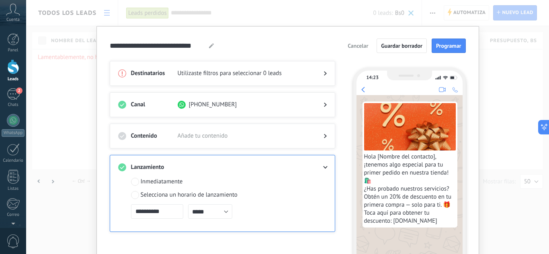
click at [239, 76] on span "Utilizaste filtros para seleccionar" at bounding box center [220, 73] width 84 height 8
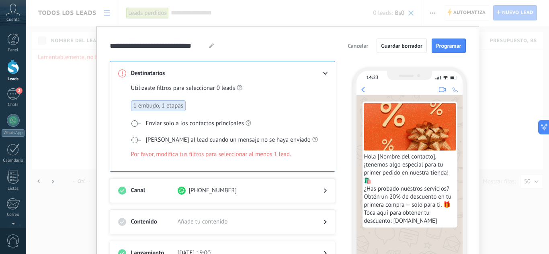
click at [170, 107] on span "1 embudo, 1 etapas" at bounding box center [158, 105] width 55 height 11
click at [159, 107] on span "1 embudo, 1 etapas" at bounding box center [158, 105] width 55 height 11
click at [157, 123] on span "Enviar solo a los contactos principales" at bounding box center [195, 124] width 98 height 8
click at [168, 140] on span "[PERSON_NAME] al lead cuando un mensaje no se haya enviado" at bounding box center [228, 140] width 165 height 8
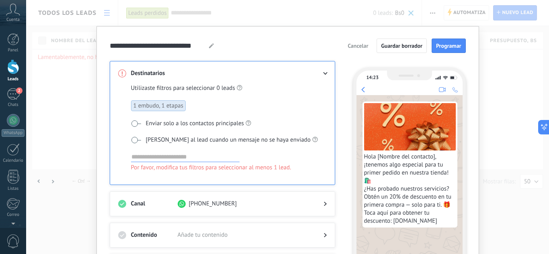
click at [133, 137] on span at bounding box center [136, 140] width 10 height 6
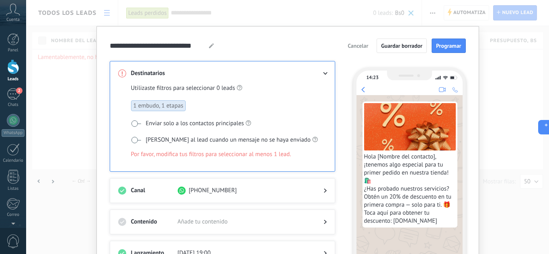
click at [138, 124] on span at bounding box center [136, 123] width 10 height 6
click at [151, 104] on span "1 embudo, 1 etapas" at bounding box center [158, 105] width 55 height 11
click at [176, 107] on span "1 embudo, 1 etapas" at bounding box center [158, 105] width 55 height 11
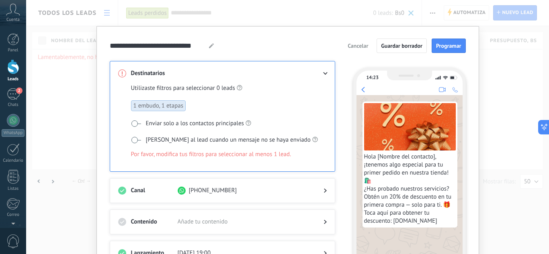
click at [184, 89] on span "Utilizaste filtros para seleccionar" at bounding box center [173, 88] width 84 height 8
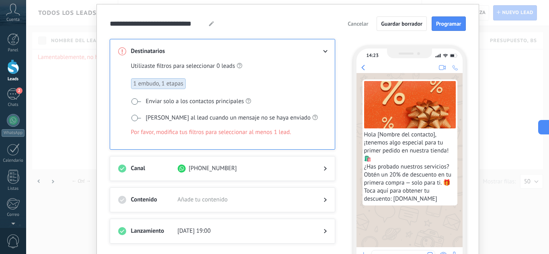
scroll to position [40, 0]
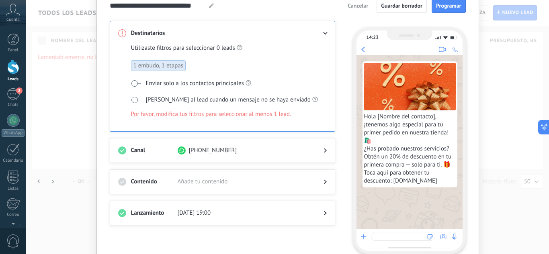
click at [244, 179] on span "Añade tu contenido" at bounding box center [244, 182] width 133 height 8
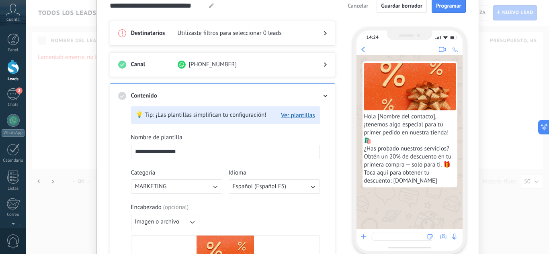
click at [195, 152] on input "**********" at bounding box center [225, 151] width 188 height 13
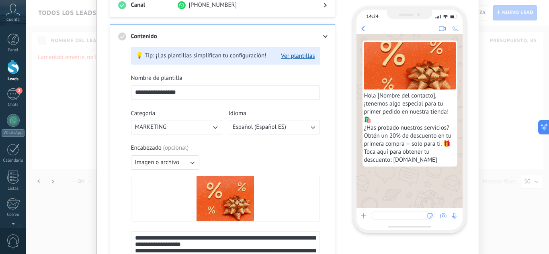
scroll to position [120, 0]
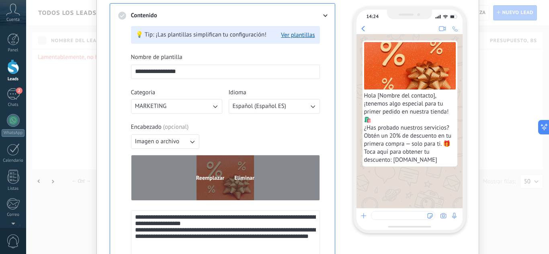
click at [210, 180] on span "Reemplazar" at bounding box center [210, 178] width 28 height 6
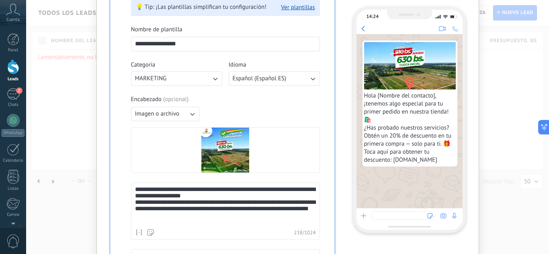
scroll to position [161, 0]
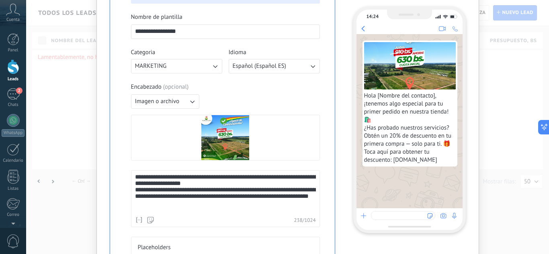
click at [239, 194] on div "**********" at bounding box center [225, 193] width 181 height 39
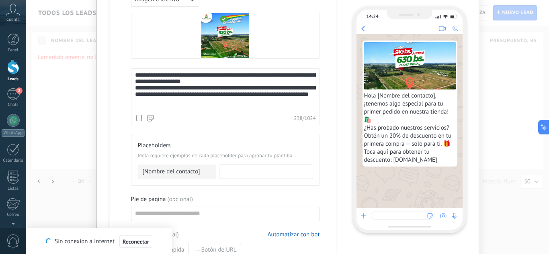
scroll to position [281, 0]
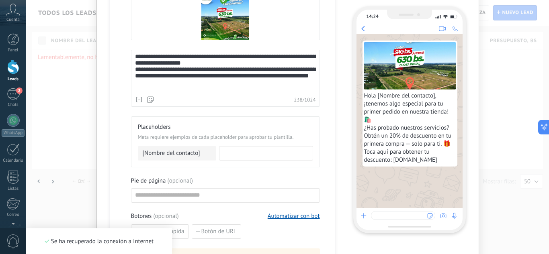
click at [231, 152] on input at bounding box center [265, 153] width 93 height 13
click at [190, 150] on span "[Nombre del contacto]" at bounding box center [171, 153] width 57 height 8
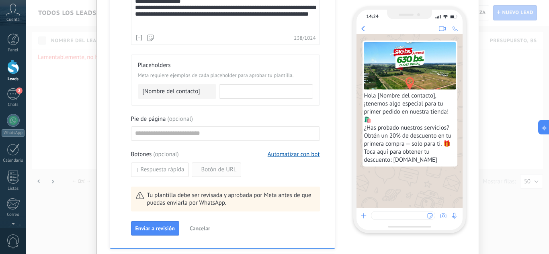
scroll to position [361, 0]
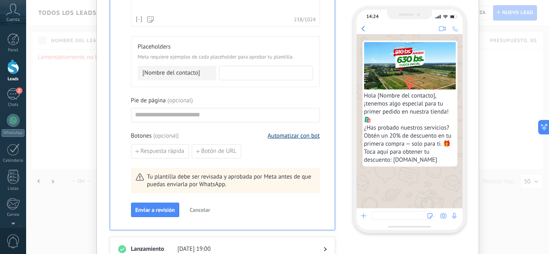
click at [286, 138] on button "Automatizar con bot" at bounding box center [293, 136] width 52 height 8
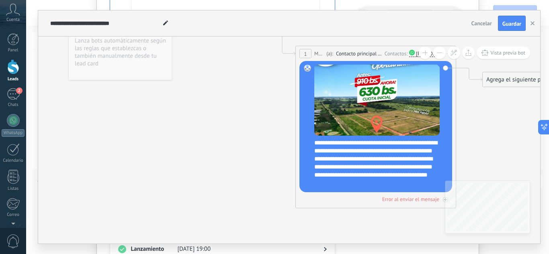
click at [484, 25] on span "Cancelar" at bounding box center [481, 23] width 20 height 7
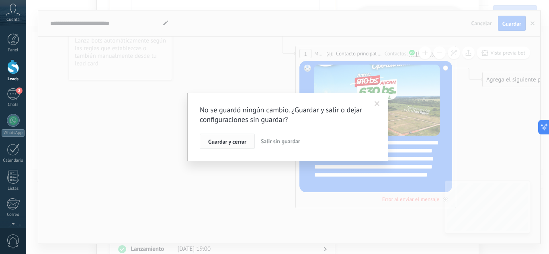
click at [231, 144] on span "Guardar y cerrar" at bounding box center [227, 142] width 38 height 6
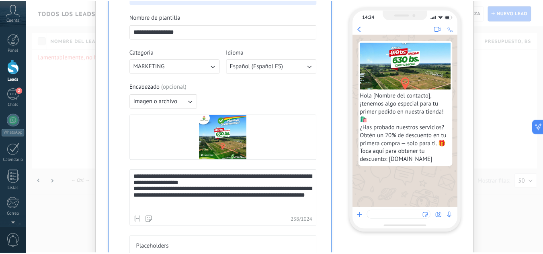
scroll to position [0, 0]
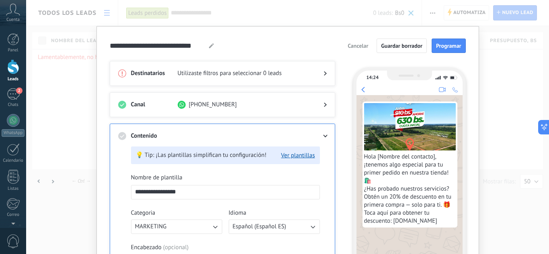
click at [227, 73] on span "Utilizaste filtros para seleccionar" at bounding box center [220, 73] width 84 height 8
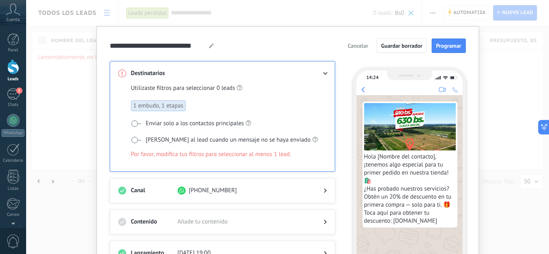
click at [173, 104] on span "1 embudo, 1 etapas" at bounding box center [158, 105] width 55 height 11
click at [229, 90] on span "0 leads" at bounding box center [225, 88] width 18 height 8
drag, startPoint x: 174, startPoint y: 115, endPoint x: 171, endPoint y: 120, distance: 6.0
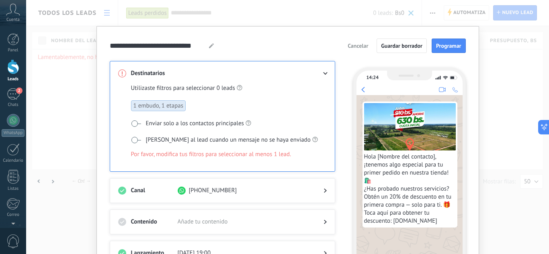
click at [174, 116] on div "Utilizaste filtros para seleccionar 0 leads 1 embudo, 1 etapas Enviar solo a lo…" at bounding box center [225, 127] width 189 height 86
click at [161, 131] on div "Utilizaste filtros para seleccionar 0 leads 1 embudo, 1 etapas Enviar solo a lo…" at bounding box center [225, 127] width 189 height 86
click at [136, 125] on span at bounding box center [136, 123] width 10 height 6
drag, startPoint x: 315, startPoint y: 74, endPoint x: 320, endPoint y: 73, distance: 5.0
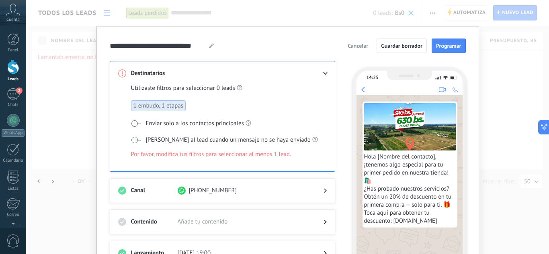
click at [316, 74] on div at bounding box center [318, 73] width 16 height 8
click at [323, 73] on icon at bounding box center [325, 73] width 5 height 3
click at [211, 47] on icon at bounding box center [211, 45] width 5 height 5
click at [356, 45] on span "Cancelar" at bounding box center [357, 46] width 20 height 6
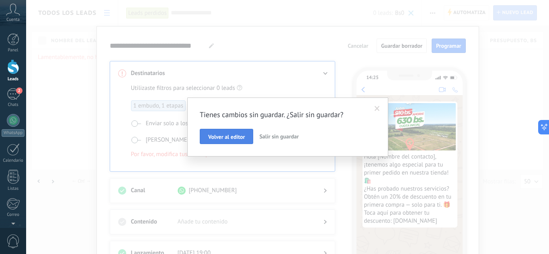
click at [234, 137] on span "Volver al editor" at bounding box center [226, 137] width 37 height 6
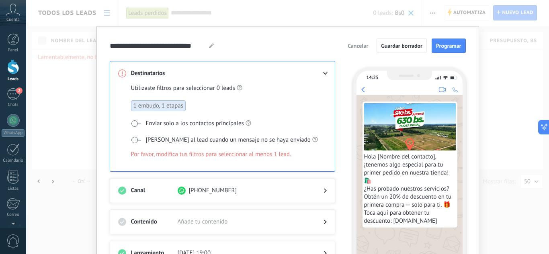
click at [363, 41] on button "Cancelar" at bounding box center [358, 46] width 28 height 12
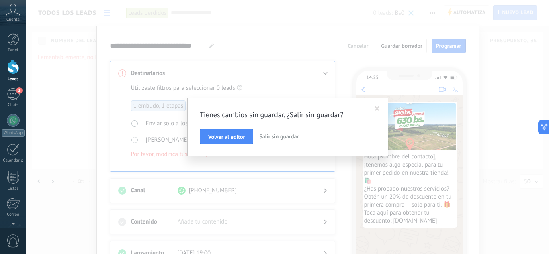
click at [288, 139] on span "Salir sin guardar" at bounding box center [278, 136] width 39 height 7
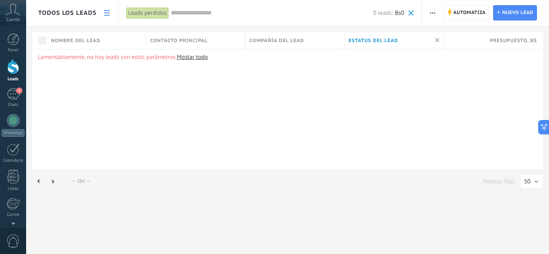
click at [164, 10] on div "Leads perdidos" at bounding box center [147, 13] width 43 height 12
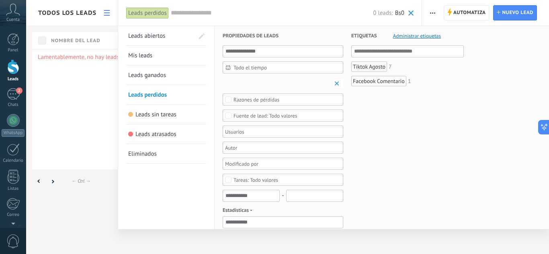
click at [154, 39] on span "Leads abiertos" at bounding box center [146, 36] width 37 height 8
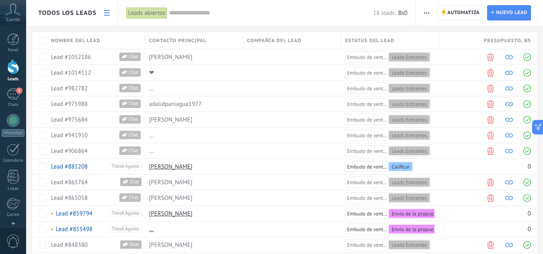
click at [153, 12] on div "Leads abiertos" at bounding box center [146, 13] width 41 height 12
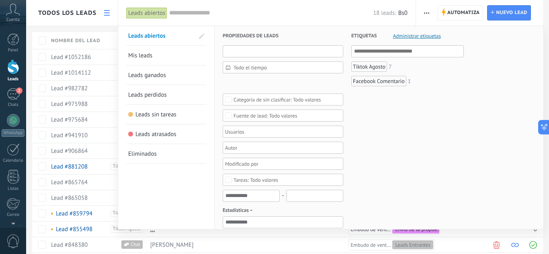
click at [252, 52] on input "text" at bounding box center [283, 51] width 120 height 12
click at [367, 55] on input "text" at bounding box center [408, 52] width 108 height 10
click at [412, 37] on span "Administrar etiquetas" at bounding box center [417, 35] width 48 height 5
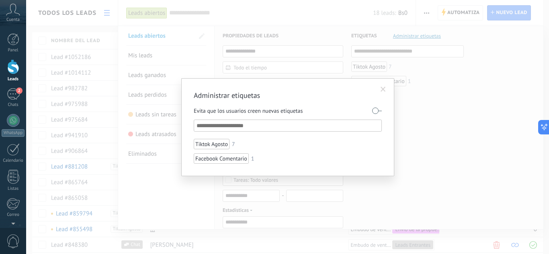
click at [383, 88] on span at bounding box center [382, 90] width 5 height 6
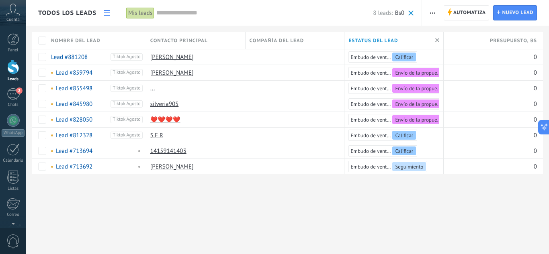
click at [101, 8] on link at bounding box center [107, 13] width 14 height 16
click at [101, 10] on link at bounding box center [107, 13] width 14 height 16
click at [106, 14] on icon at bounding box center [107, 13] width 6 height 6
click at [87, 15] on span "Todos los leads" at bounding box center [67, 13] width 58 height 8
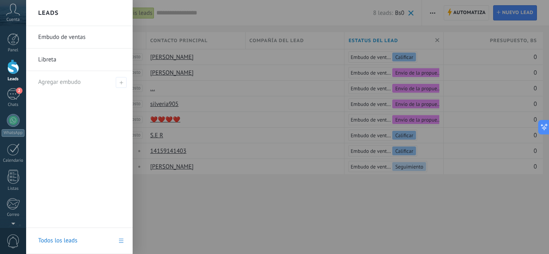
click at [59, 61] on link "Libreta" at bounding box center [81, 60] width 86 height 22
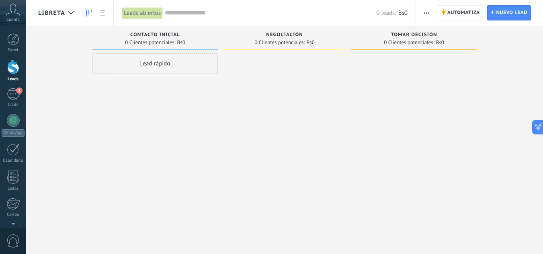
click at [177, 65] on div "Lead rápido" at bounding box center [154, 63] width 125 height 20
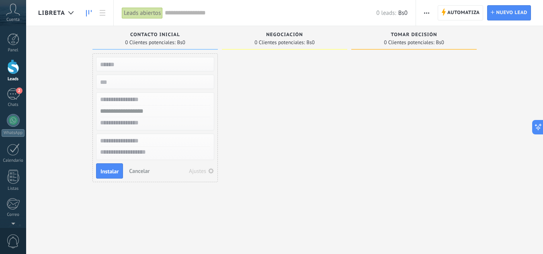
click at [136, 169] on span "Cancelar" at bounding box center [139, 170] width 20 height 7
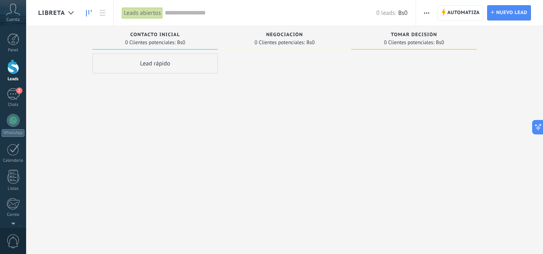
click at [61, 16] on span "Libreta" at bounding box center [51, 13] width 27 height 8
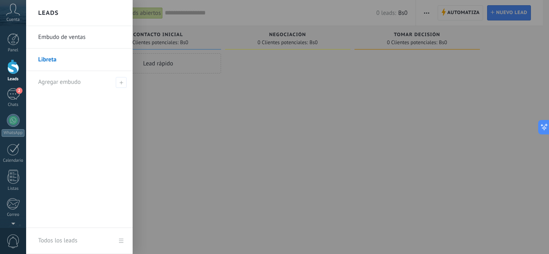
click at [60, 37] on link "Embudo de ventas" at bounding box center [81, 37] width 86 height 22
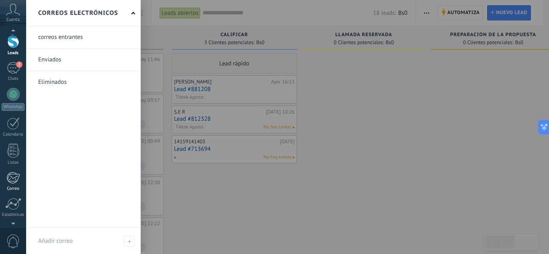
scroll to position [40, 0]
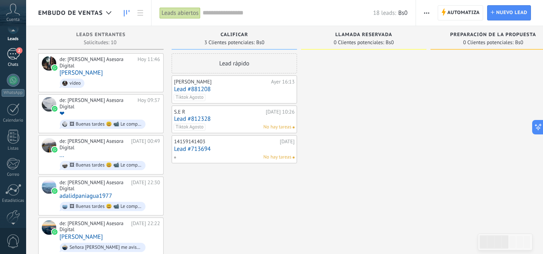
click at [14, 56] on div "2" at bounding box center [13, 54] width 13 height 12
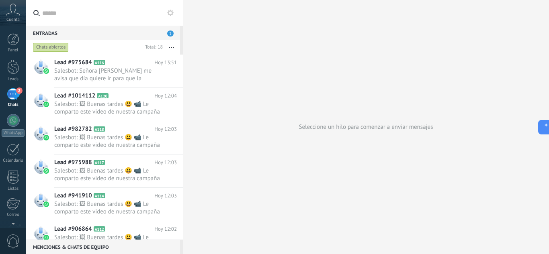
click at [60, 47] on div "Chats abiertos" at bounding box center [51, 48] width 36 height 10
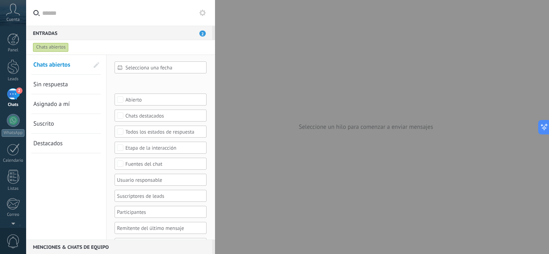
click at [55, 122] on link "Suscrito" at bounding box center [60, 123] width 55 height 19
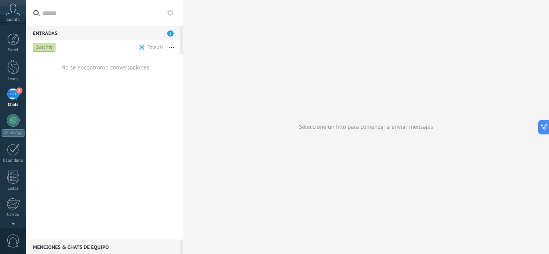
click at [141, 45] on span at bounding box center [141, 47] width 5 height 5
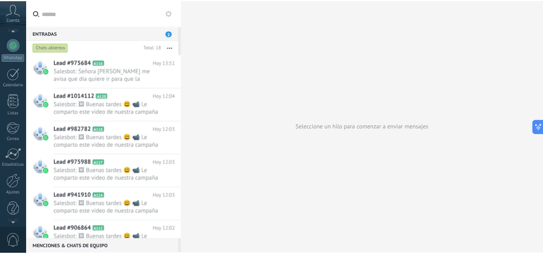
scroll to position [80, 0]
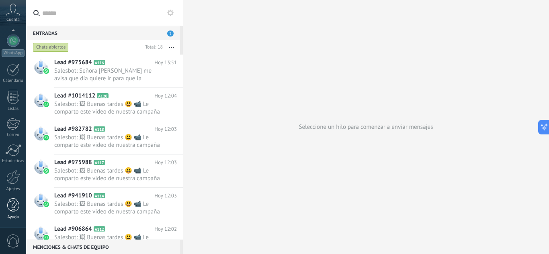
click at [10, 207] on div at bounding box center [13, 205] width 12 height 14
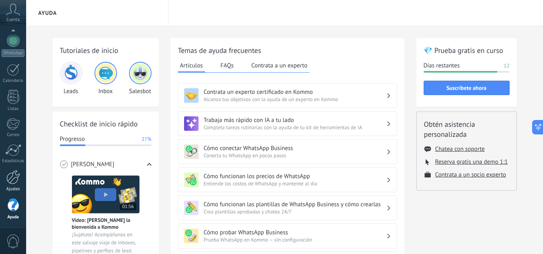
click at [14, 186] on link "Ajustes" at bounding box center [13, 181] width 26 height 22
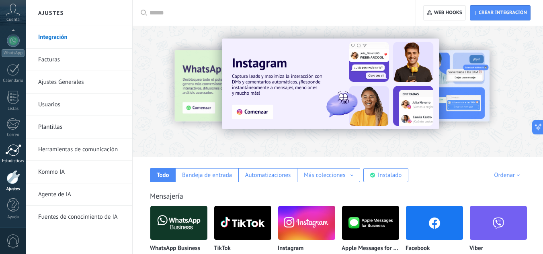
click at [11, 155] on div at bounding box center [13, 150] width 16 height 12
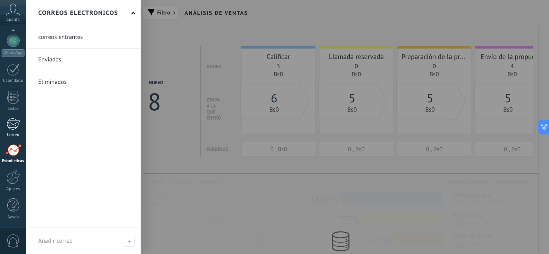
click at [10, 124] on div at bounding box center [12, 124] width 13 height 12
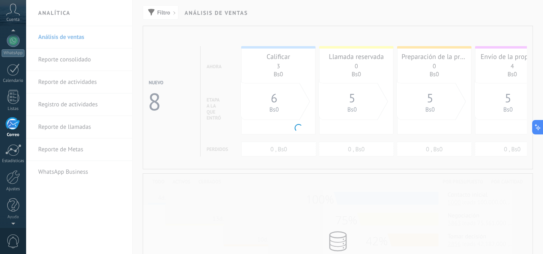
scroll to position [78, 0]
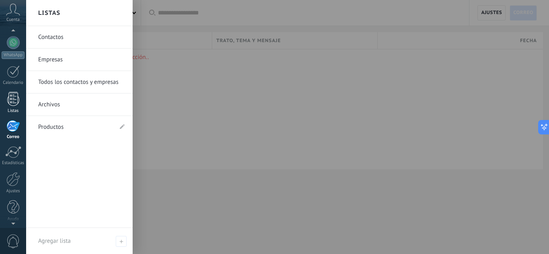
click at [16, 102] on div at bounding box center [13, 99] width 12 height 14
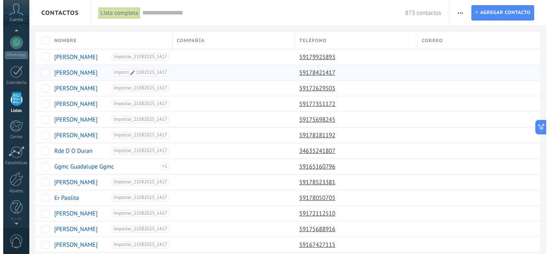
scroll to position [50, 0]
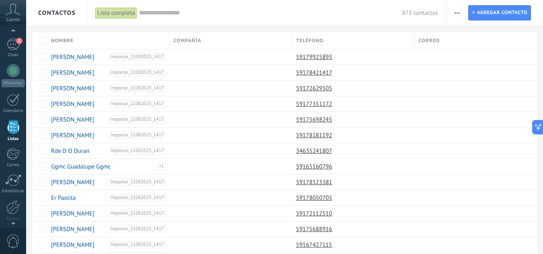
click at [125, 12] on div "Lista completa" at bounding box center [116, 13] width 42 height 12
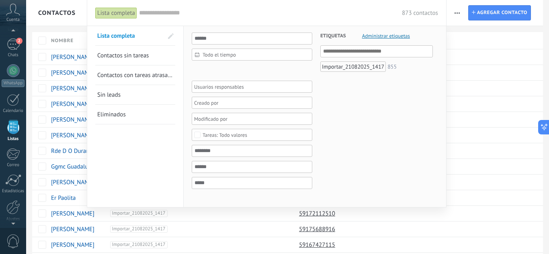
click at [343, 67] on div "Importar_21082025_1417" at bounding box center [352, 66] width 65 height 10
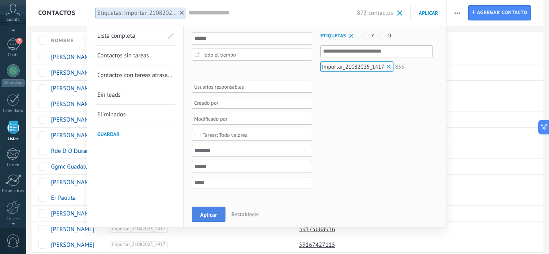
click at [208, 216] on span "Aplicar" at bounding box center [208, 215] width 17 height 6
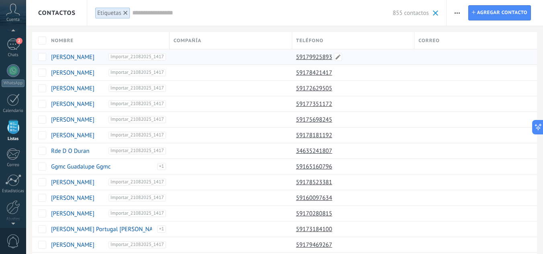
click at [312, 56] on link "59179925893" at bounding box center [315, 56] width 38 height 7
click at [94, 72] on link "[PERSON_NAME]" at bounding box center [72, 73] width 43 height 8
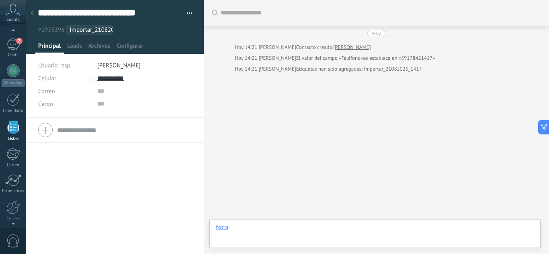
click at [257, 232] on div at bounding box center [375, 236] width 318 height 24
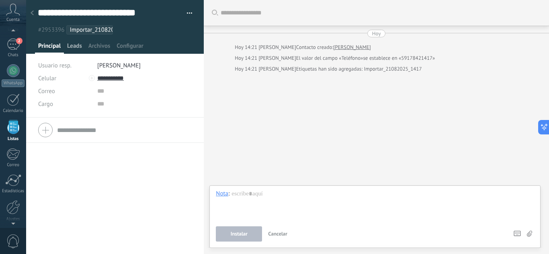
click at [76, 51] on span "Leads" at bounding box center [74, 48] width 15 height 12
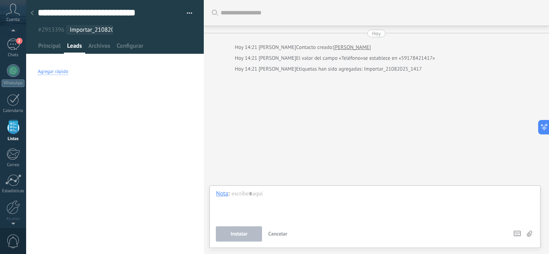
click at [51, 69] on div "Agregar rápido" at bounding box center [53, 72] width 31 height 6
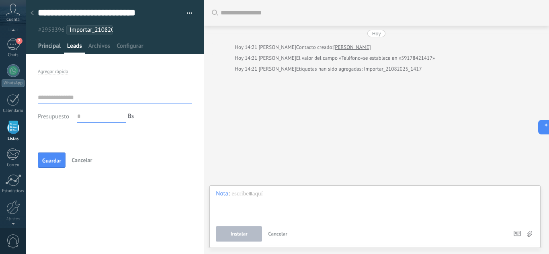
click at [49, 47] on span "Principal" at bounding box center [49, 48] width 22 height 12
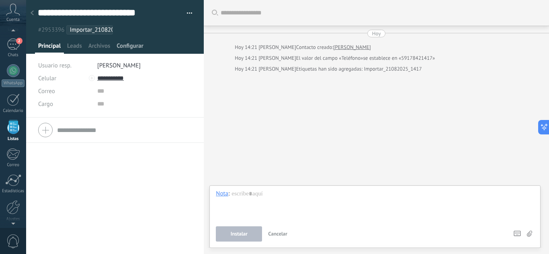
click at [136, 48] on span "Configurar" at bounding box center [129, 48] width 27 height 12
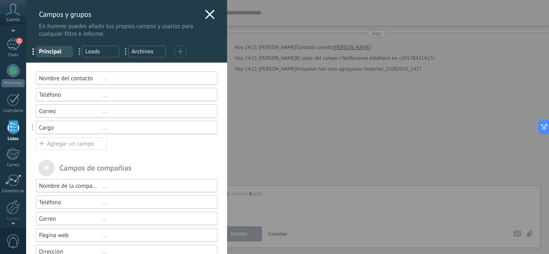
click at [209, 12] on use at bounding box center [209, 14] width 9 height 9
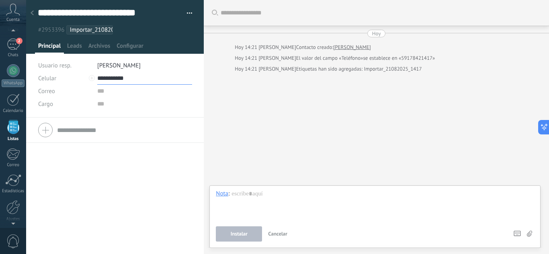
click at [108, 78] on input "**********" at bounding box center [144, 78] width 95 height 13
click at [115, 92] on div "Llamar" at bounding box center [117, 92] width 39 height 14
click at [116, 78] on input "**********" at bounding box center [144, 78] width 95 height 13
click at [119, 118] on div "Editar" at bounding box center [117, 119] width 39 height 14
click at [130, 106] on input "text" at bounding box center [144, 104] width 95 height 13
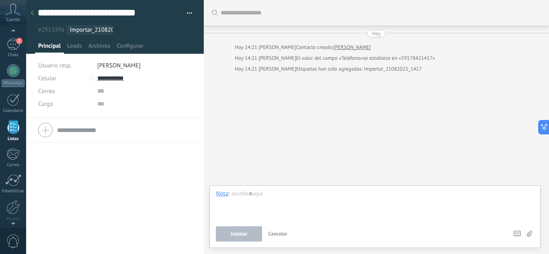
click at [121, 156] on div "Teléfono Oficina Ofic. directo Celular Fax Casa Otro Teléfono Oficina Llamar Co…" at bounding box center [115, 186] width 178 height 137
click at [84, 13] on input "**********" at bounding box center [88, 13] width 101 height 12
click at [14, 49] on div "2" at bounding box center [13, 45] width 13 height 12
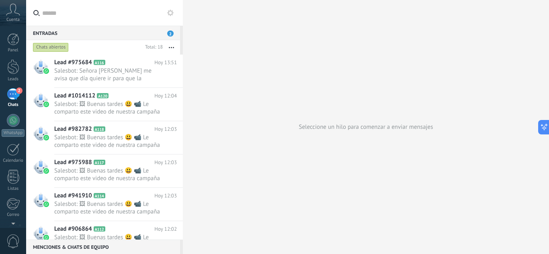
click at [83, 12] on input "text" at bounding box center [109, 13] width 134 height 26
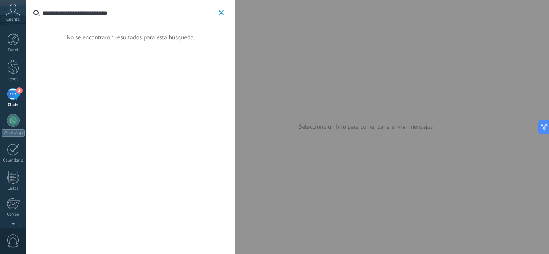
click at [109, 14] on input "**********" at bounding box center [129, 13] width 174 height 26
type input "**********"
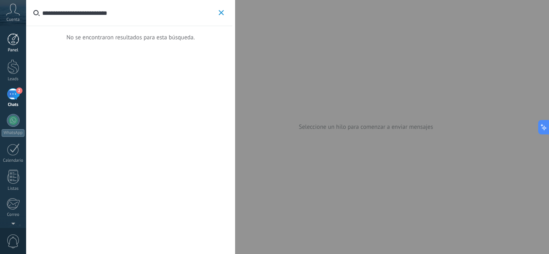
click at [14, 46] on link "Panel" at bounding box center [13, 43] width 26 height 20
